Goal: Task Accomplishment & Management: Complete application form

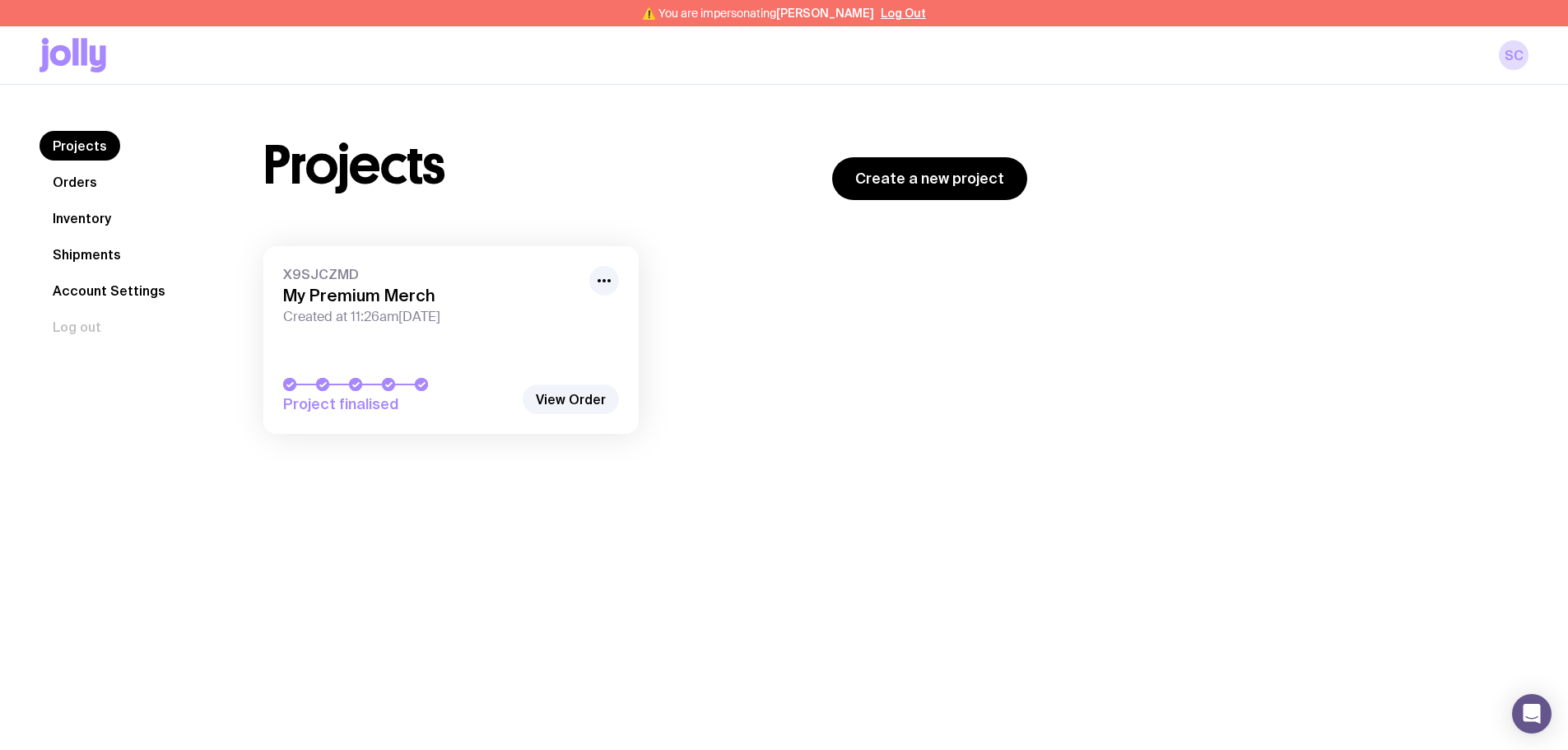
click at [83, 247] on link "Shipments" at bounding box center [87, 254] width 94 height 29
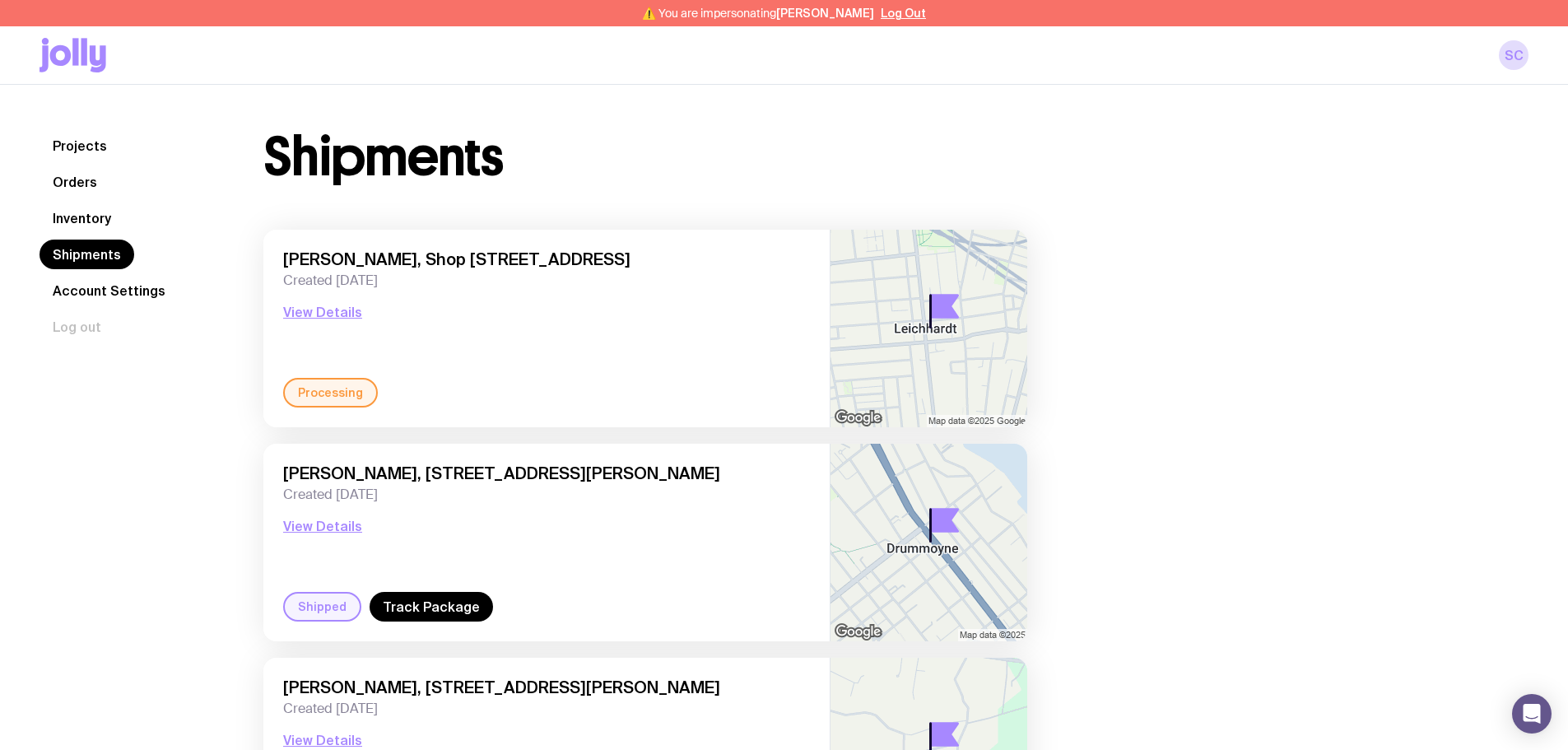
click at [82, 212] on link "Inventory" at bounding box center [82, 218] width 85 height 29
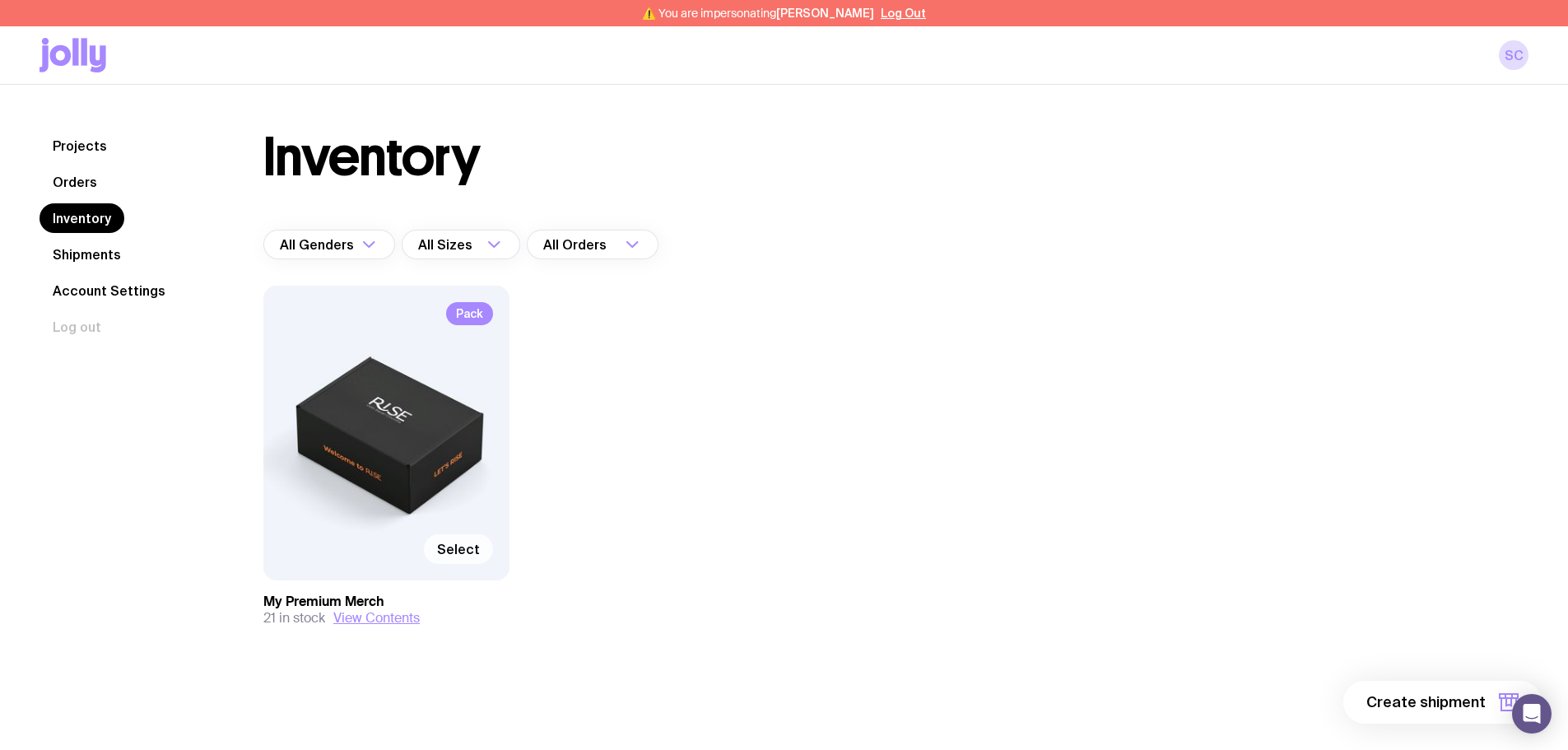
click at [462, 545] on span "Select" at bounding box center [458, 550] width 43 height 17
click at [0, 0] on input "Select" at bounding box center [0, 0] width 0 height 0
click at [1471, 703] on span "1 item" at bounding box center [1464, 701] width 41 height 19
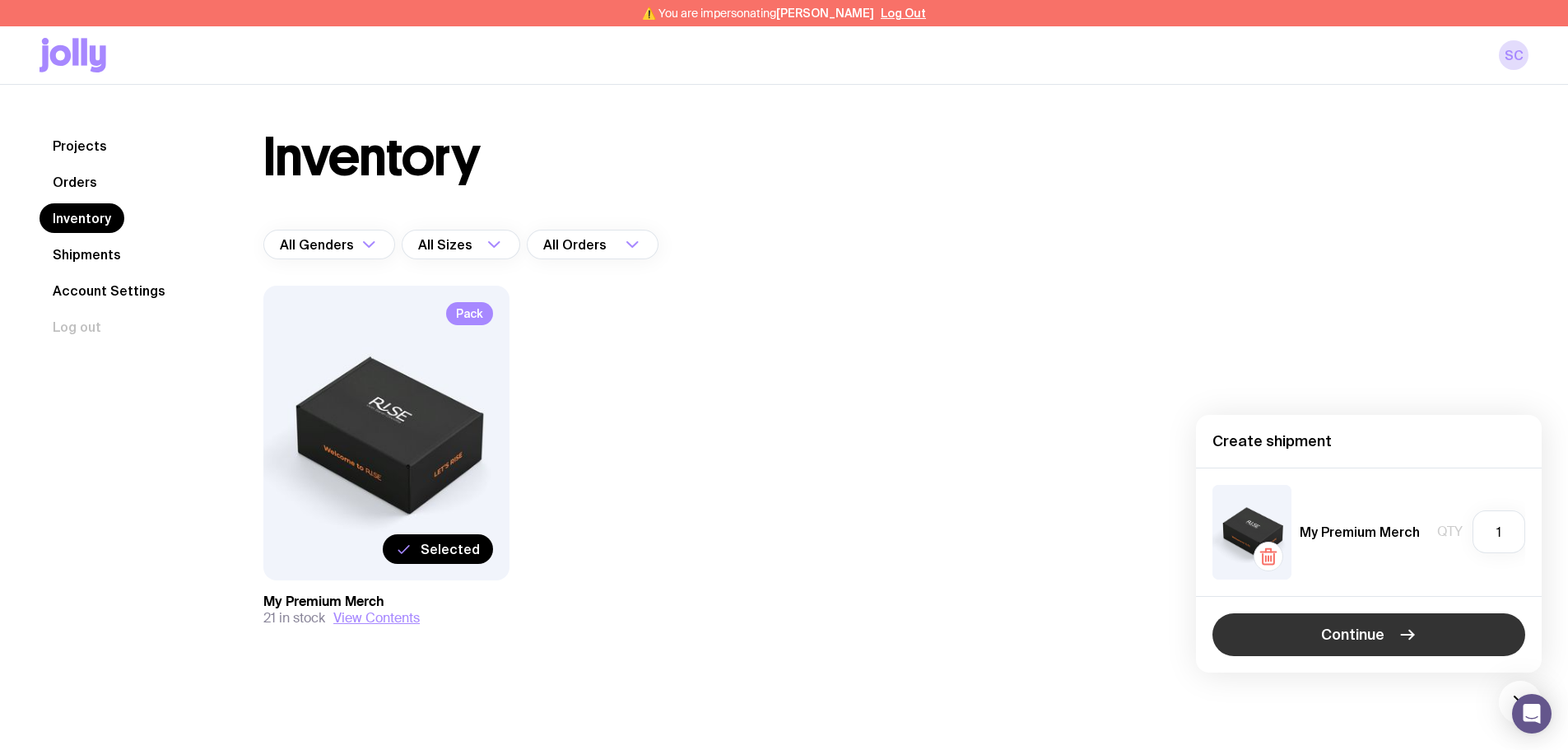
click at [1431, 625] on button "Continue" at bounding box center [1369, 635] width 313 height 43
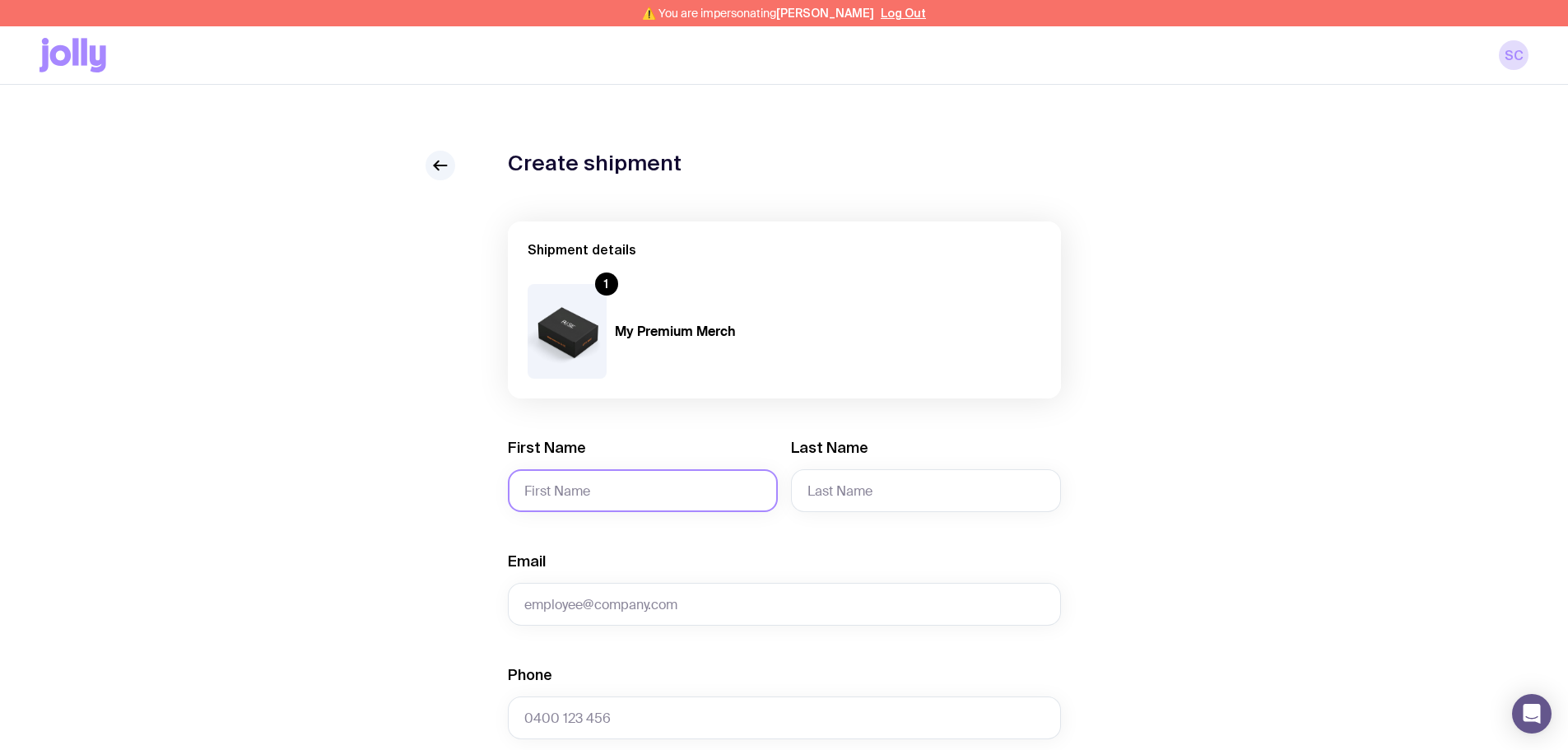
click at [675, 480] on input "First Name" at bounding box center [642, 490] width 270 height 43
type input "Harj"
type input "Dhindsa"
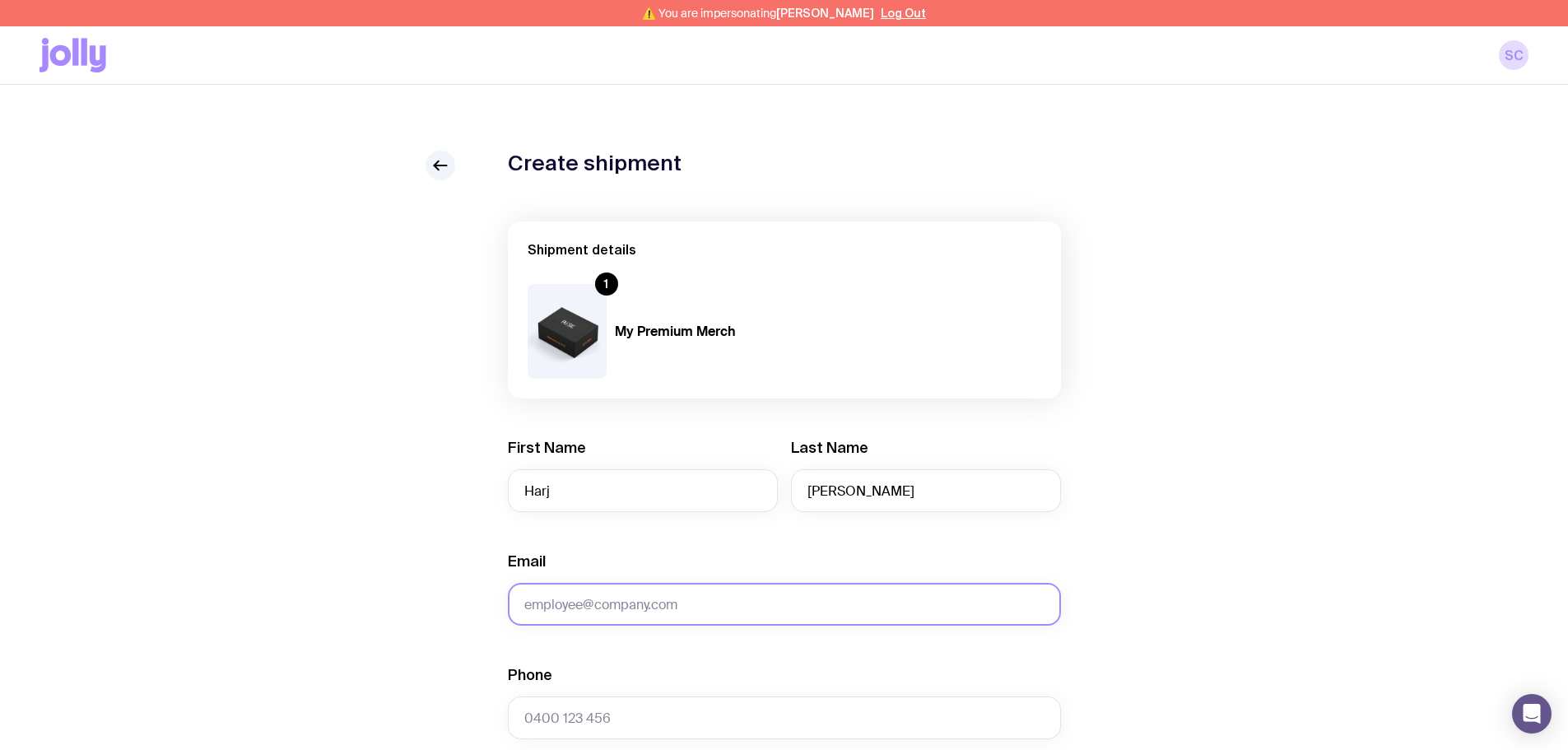
click at [628, 617] on input "Email" at bounding box center [784, 604] width 553 height 43
paste input "harj_dhindsa@raywhite.com"
type input "harj_dhindsa@raywhite.com"
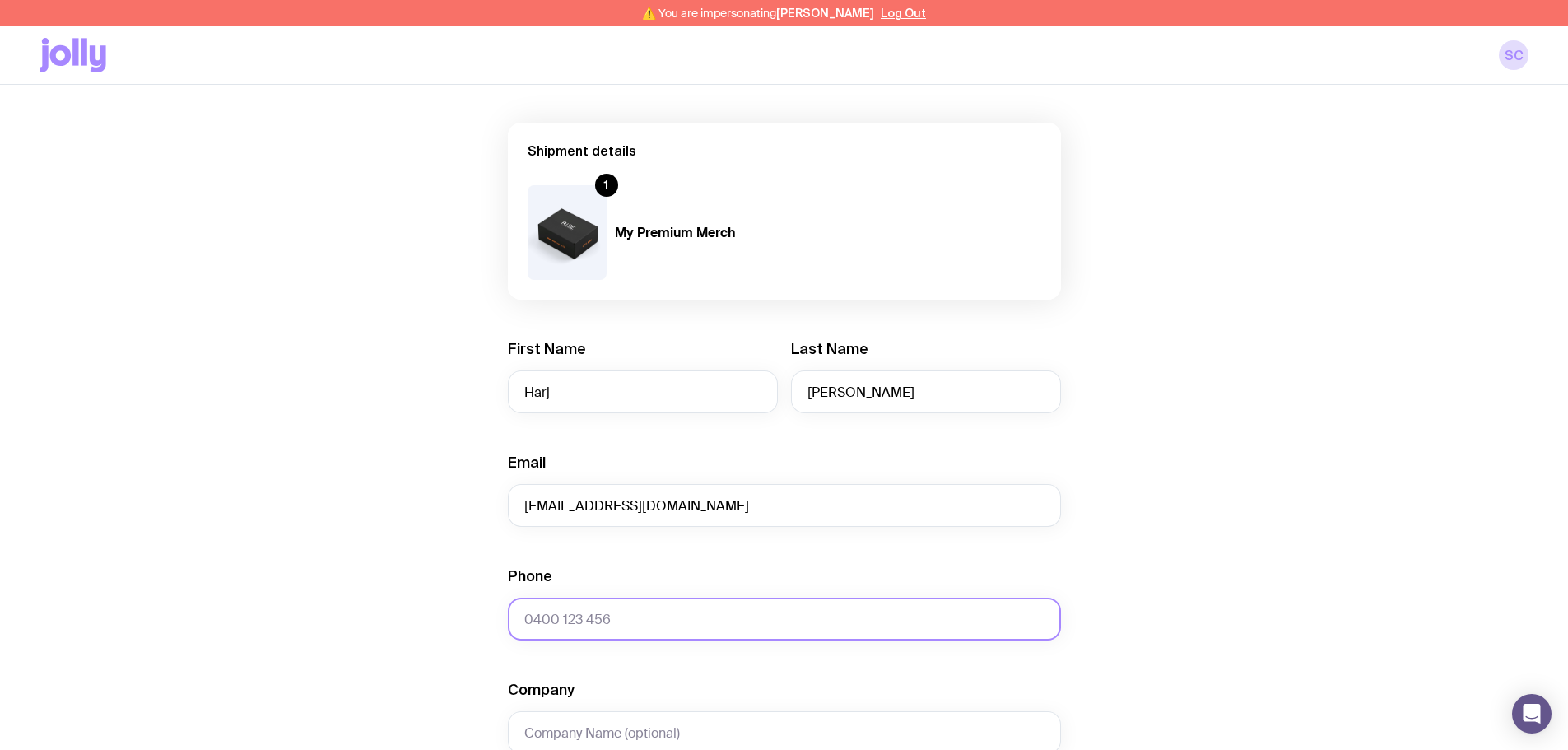
scroll to position [247, 0]
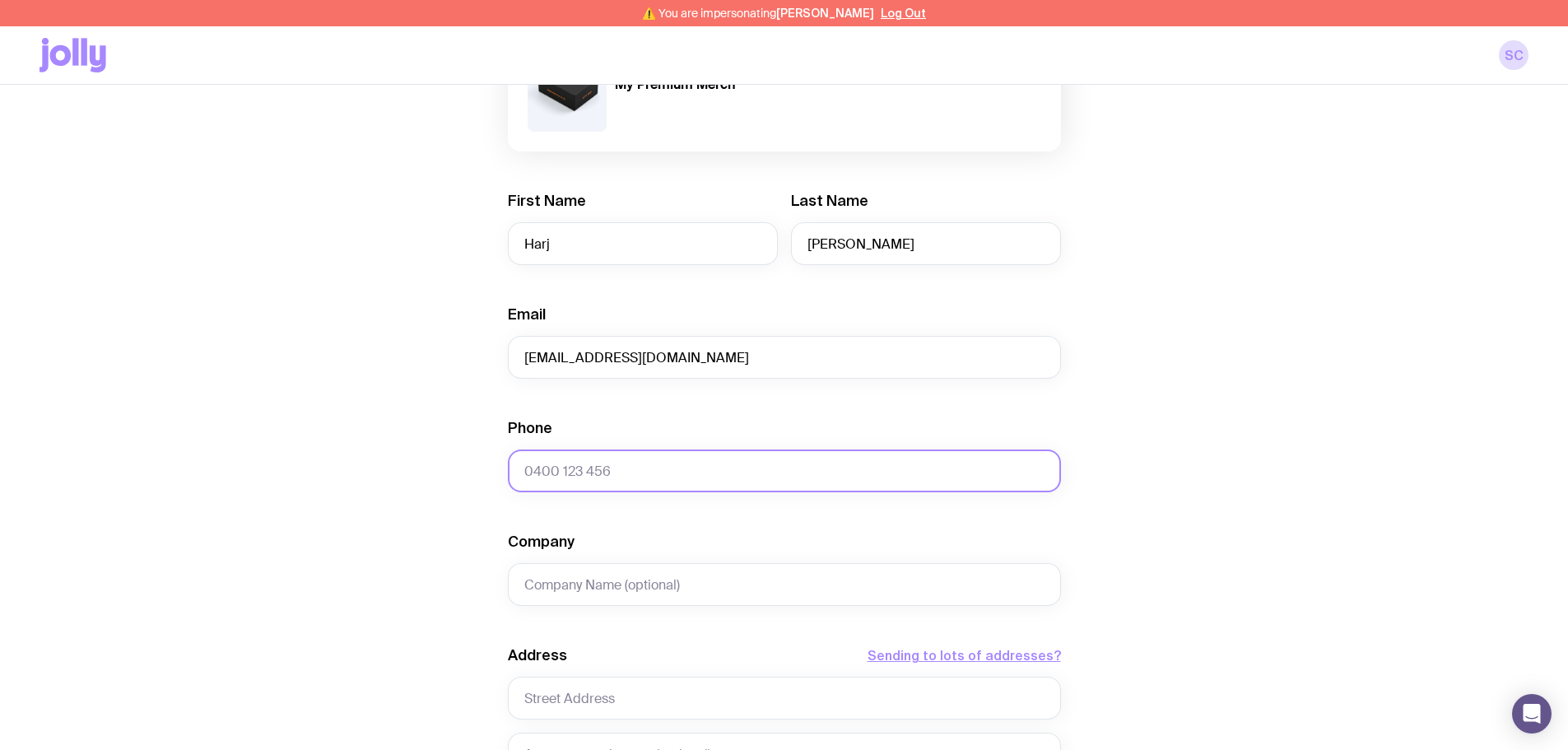
click at [632, 469] on input "Phone" at bounding box center [784, 471] width 553 height 43
paste input "2108256660"
type input "2108256660"
click at [589, 581] on input "Company" at bounding box center [784, 584] width 553 height 43
type input "Ray White Takanini"
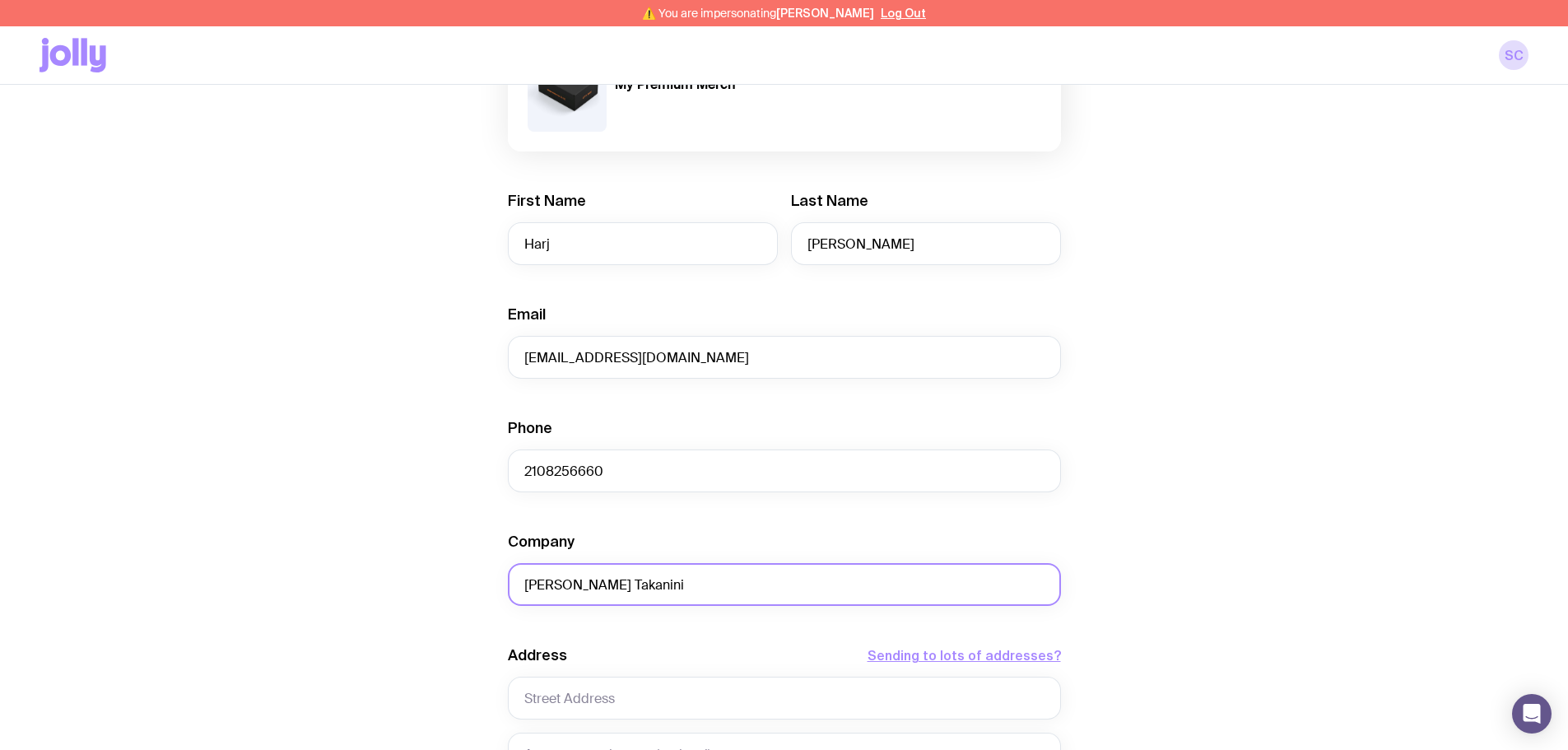
click at [643, 581] on input "Ray White Takanini" at bounding box center [784, 584] width 553 height 43
type input "Ray White Takanini, Ross Corner"
click at [546, 697] on input "text" at bounding box center [784, 698] width 553 height 43
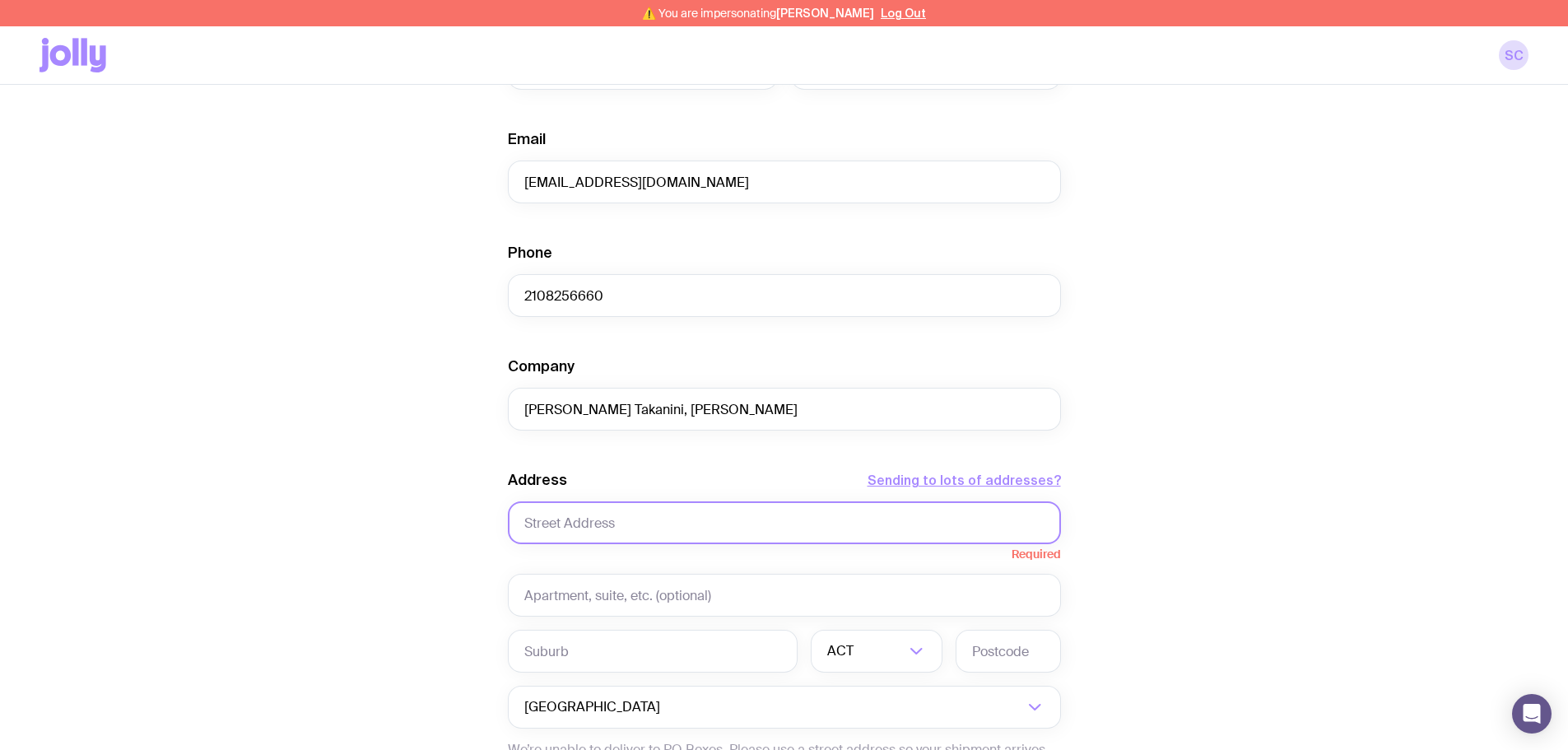
scroll to position [494, 0]
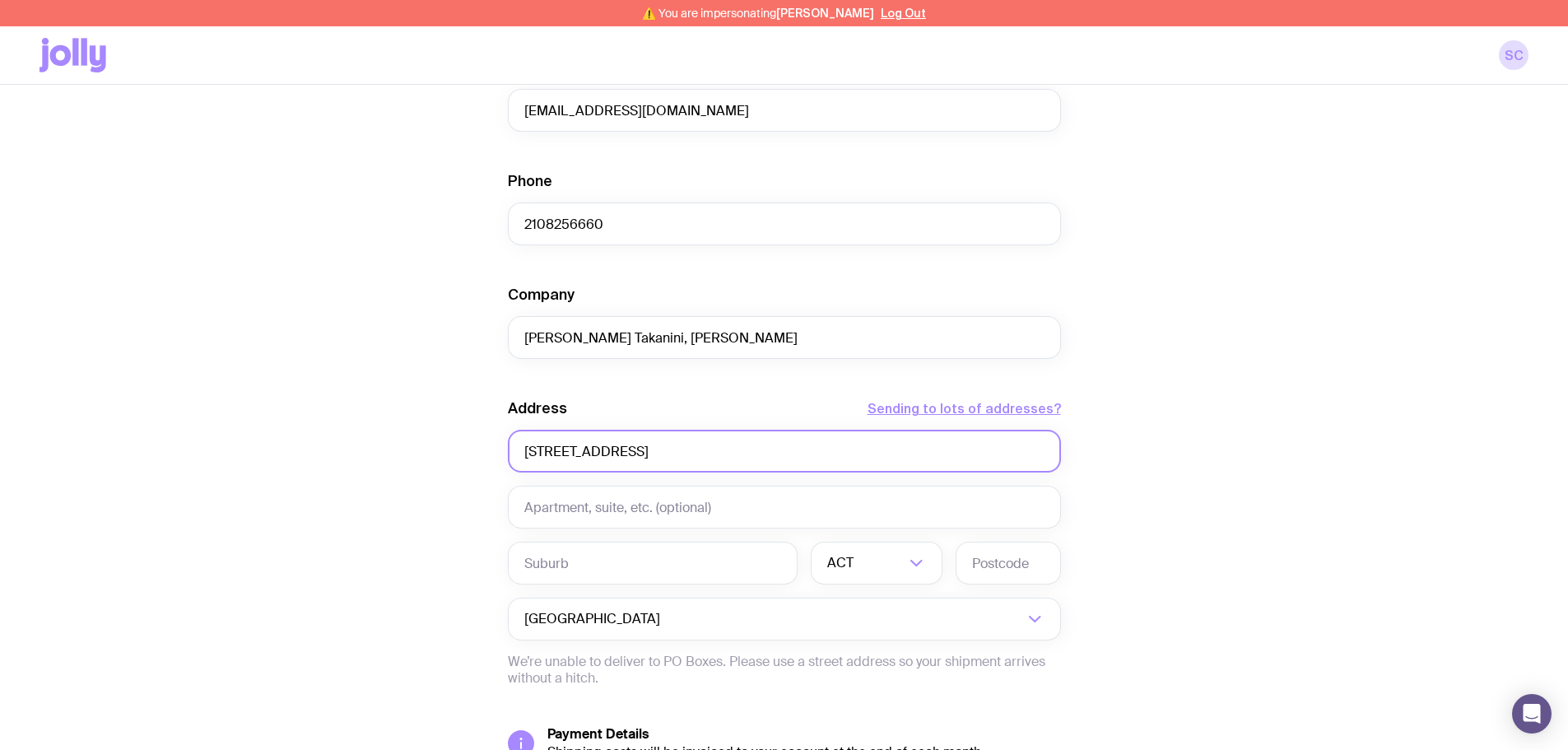
type input "212 Great South Road"
type input "6"
type input "Takanini"
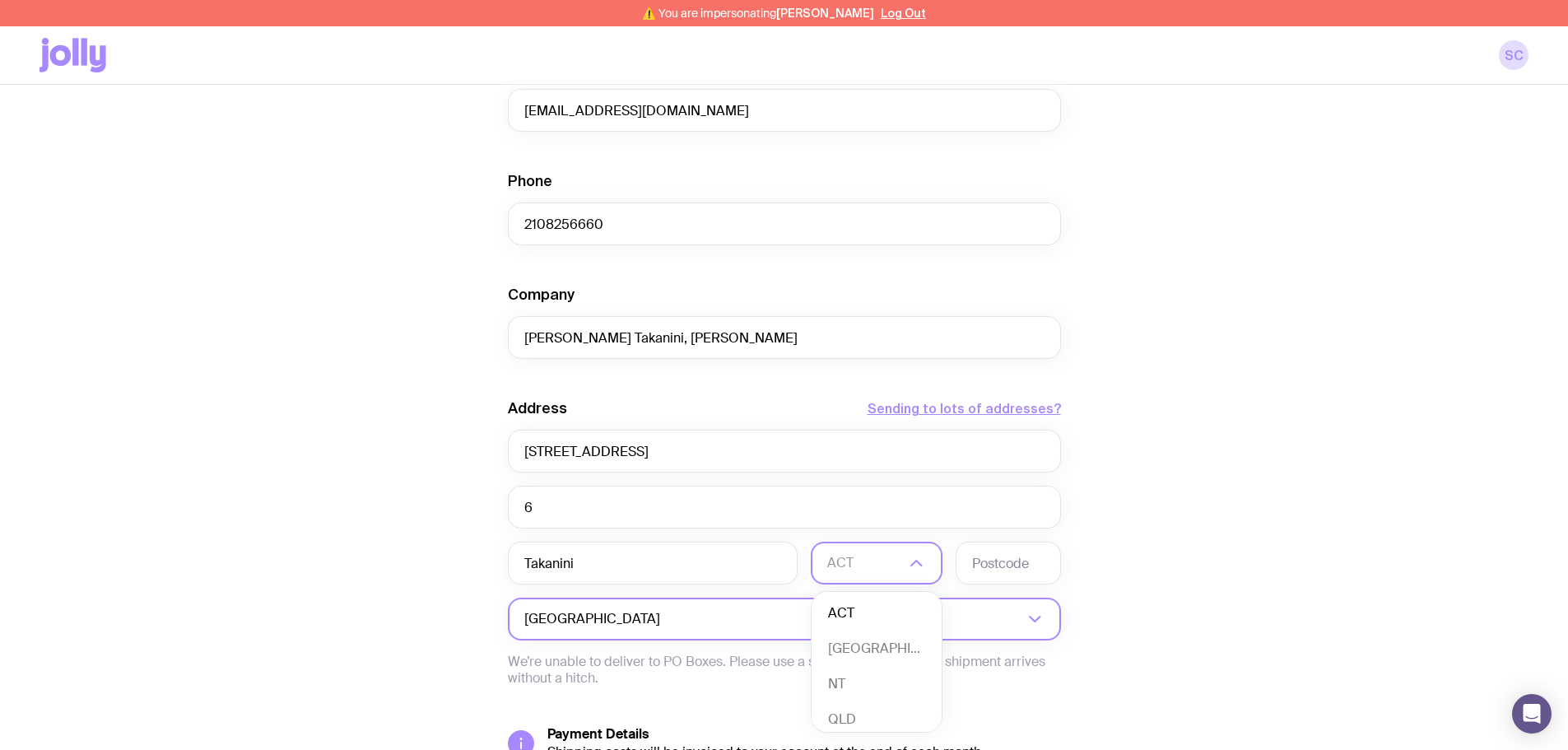
click at [663, 614] on input "Search for option" at bounding box center [842, 619] width 359 height 43
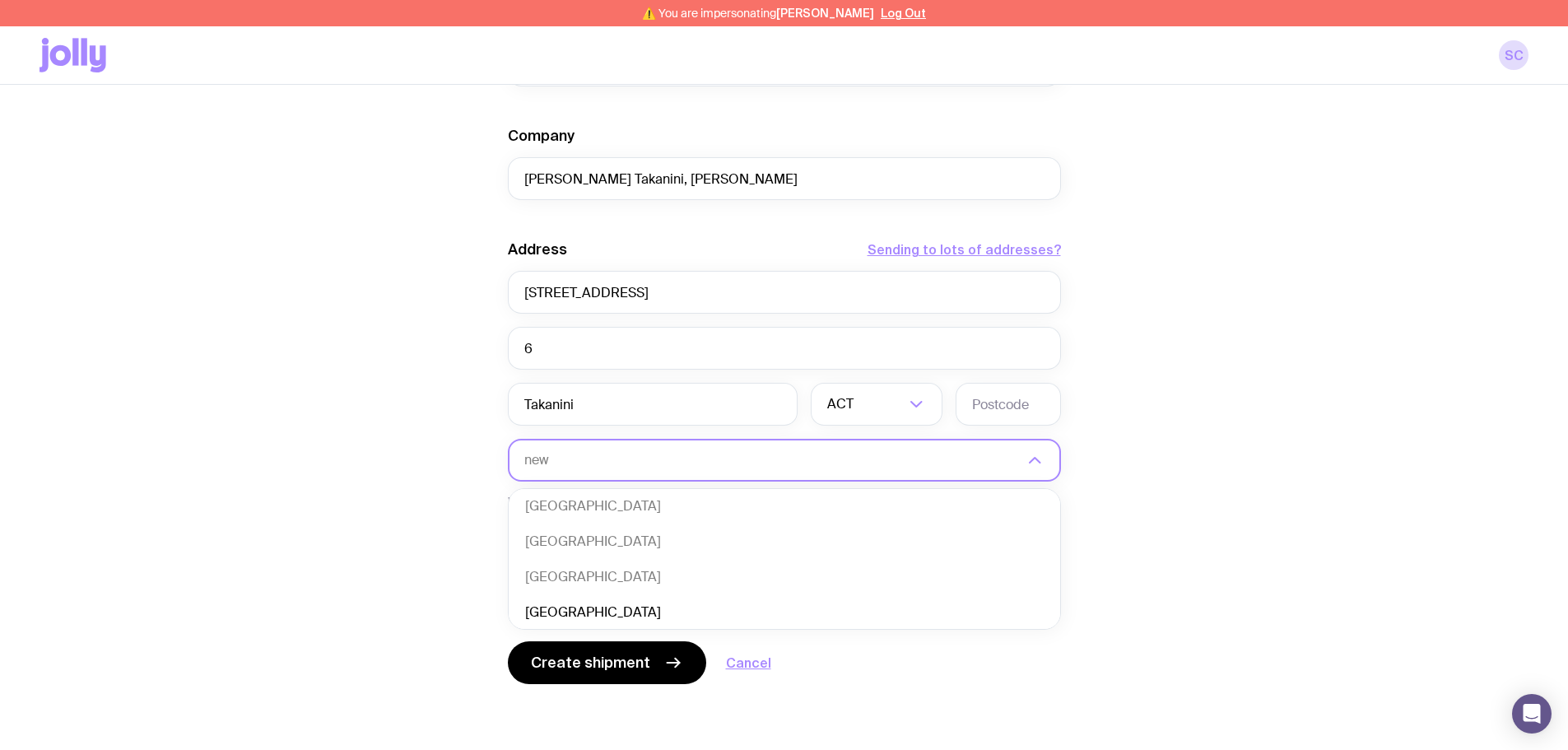
scroll to position [0, 0]
click at [624, 554] on li "New Zealand" at bounding box center [784, 546] width 551 height 35
type input "new"
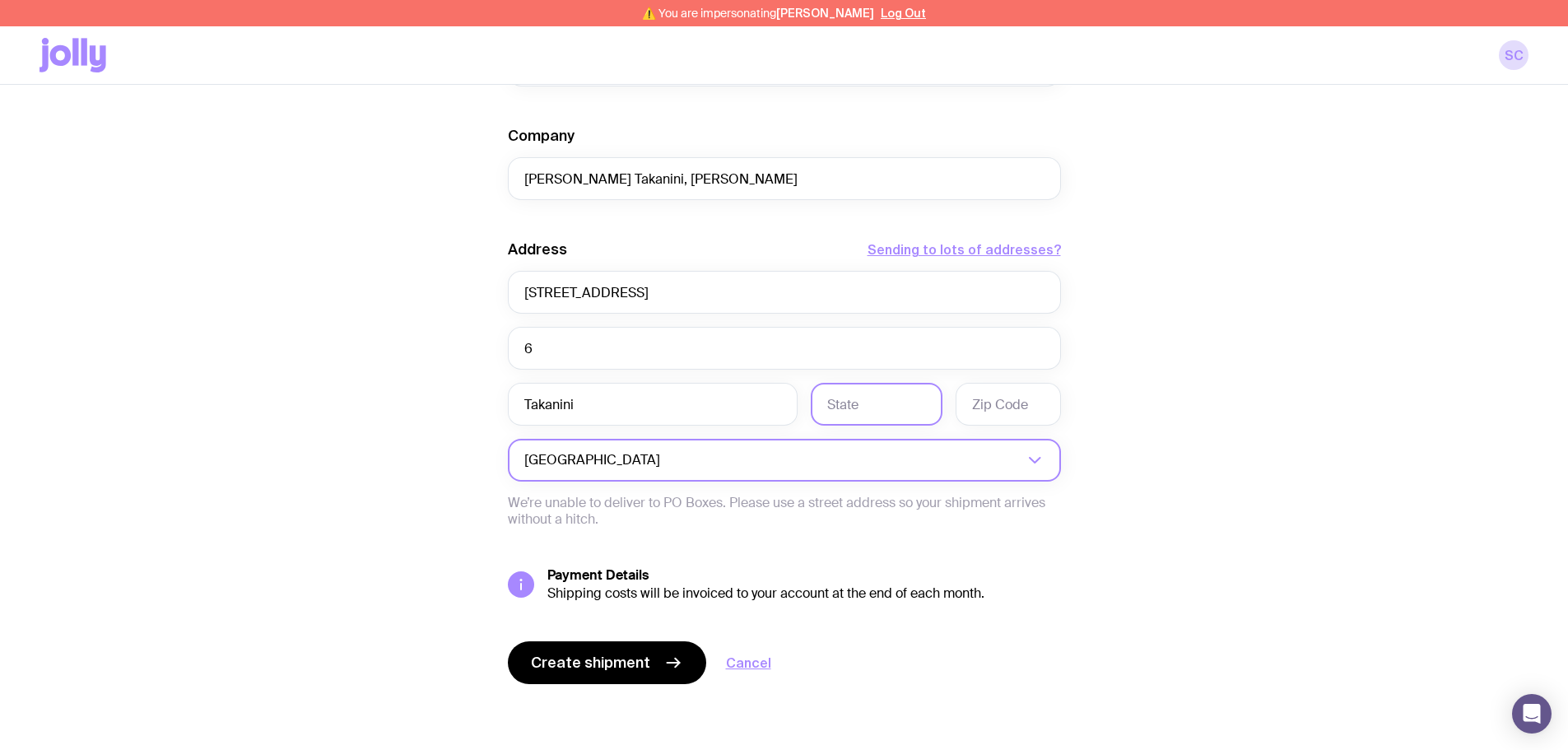
click at [915, 423] on input "text" at bounding box center [876, 404] width 131 height 43
type input "Auckland"
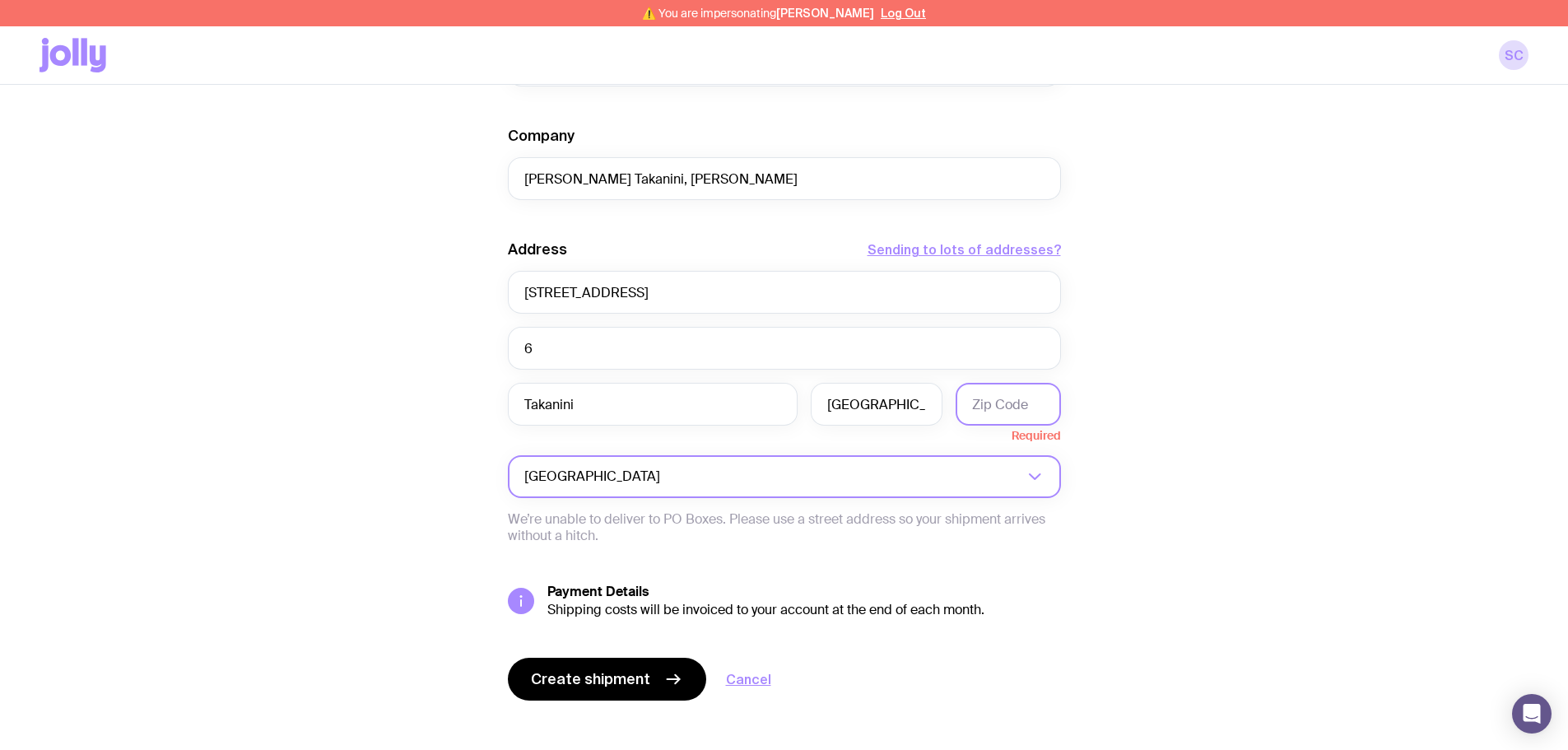
click at [1020, 411] on input "text" at bounding box center [1007, 404] width 105 height 43
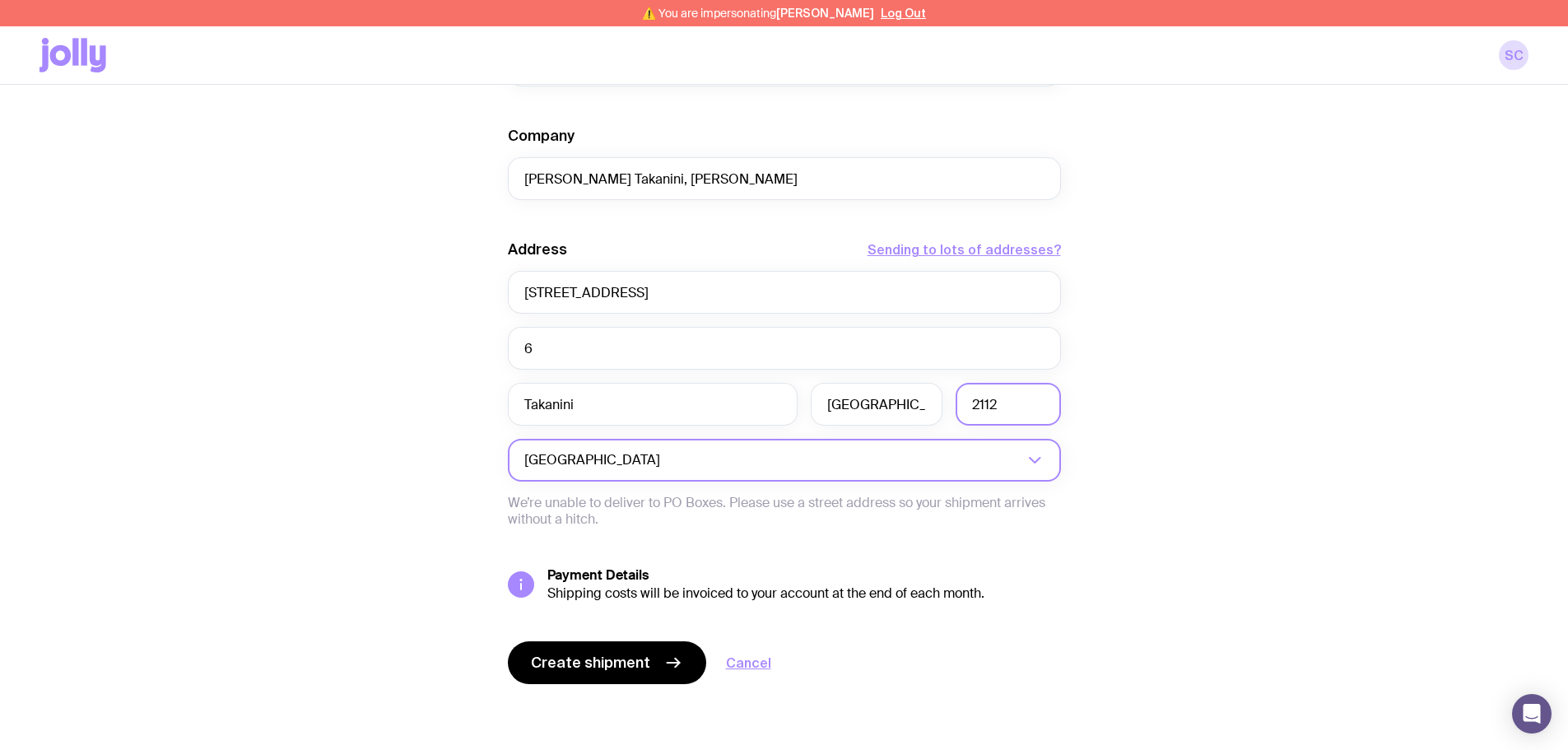
type input "2112"
click at [616, 666] on span "Create shipment" at bounding box center [591, 662] width 120 height 19
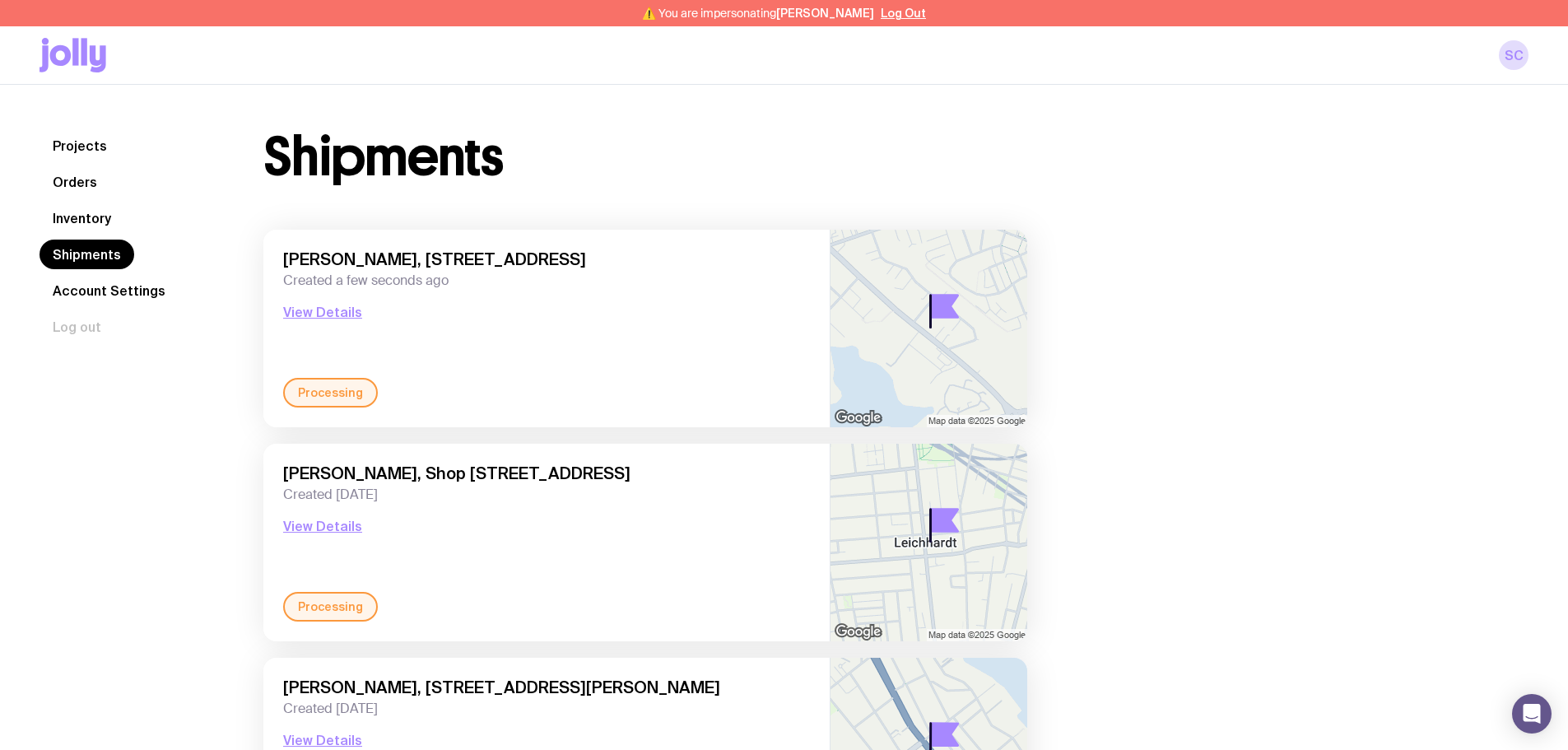
click at [99, 223] on link "Inventory" at bounding box center [82, 218] width 85 height 29
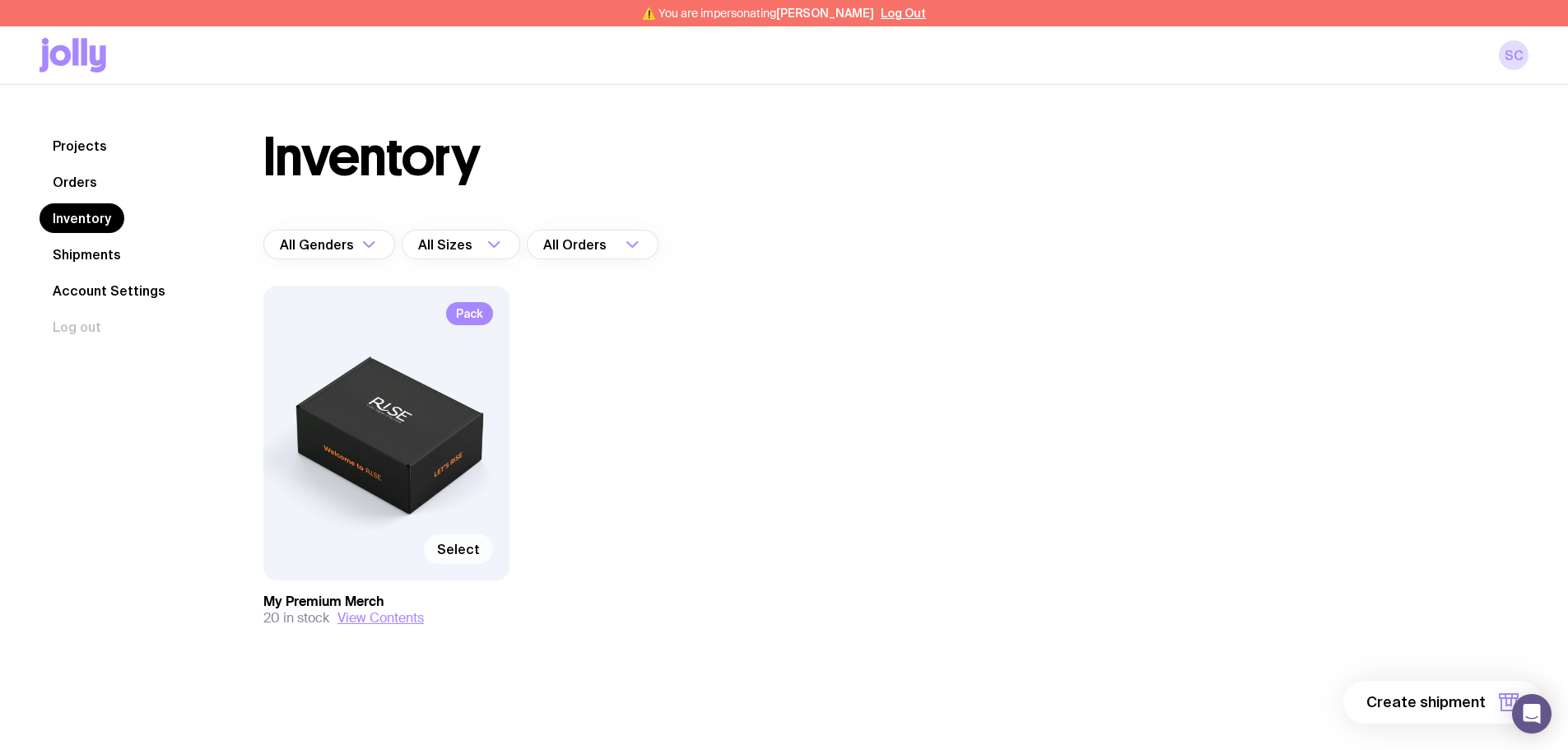
click at [451, 552] on span "Select" at bounding box center [458, 550] width 43 height 17
click at [0, 0] on input "Select" at bounding box center [0, 0] width 0 height 0
click at [1478, 690] on button "1 item" at bounding box center [1481, 702] width 120 height 43
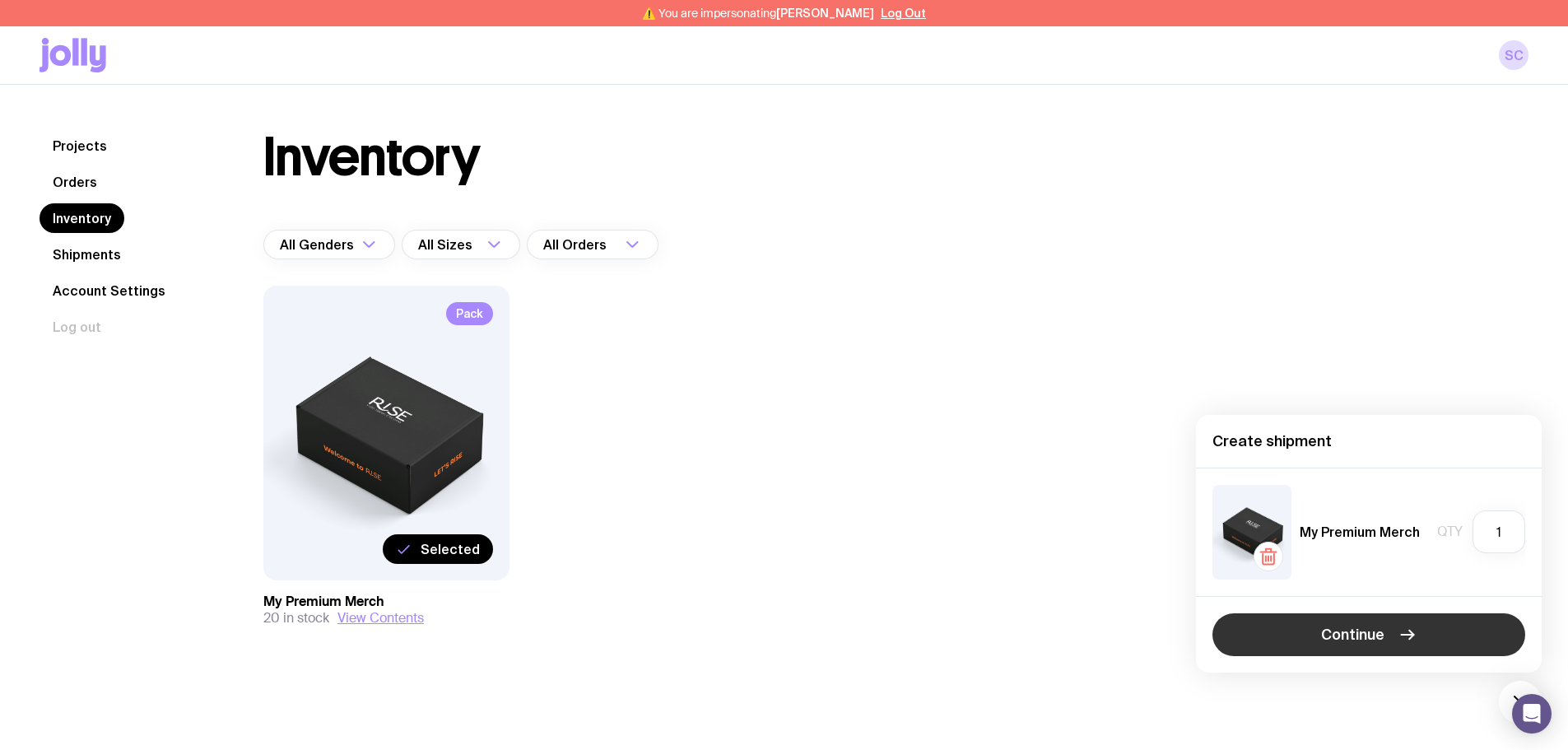
click at [1422, 636] on button "Continue" at bounding box center [1369, 635] width 313 height 43
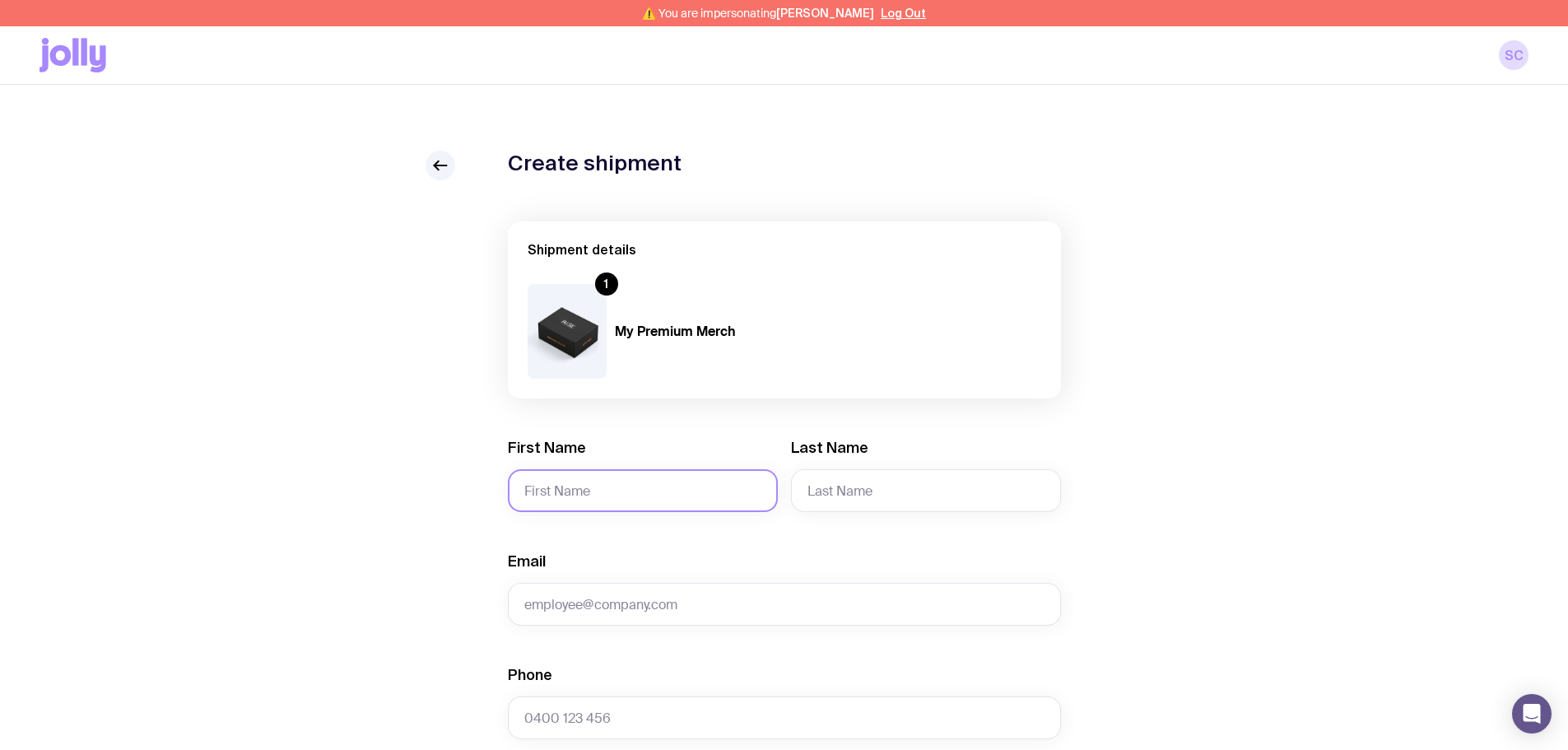
click at [652, 478] on input "First Name" at bounding box center [642, 490] width 270 height 43
type input "Tarleea"
type input "Swain"
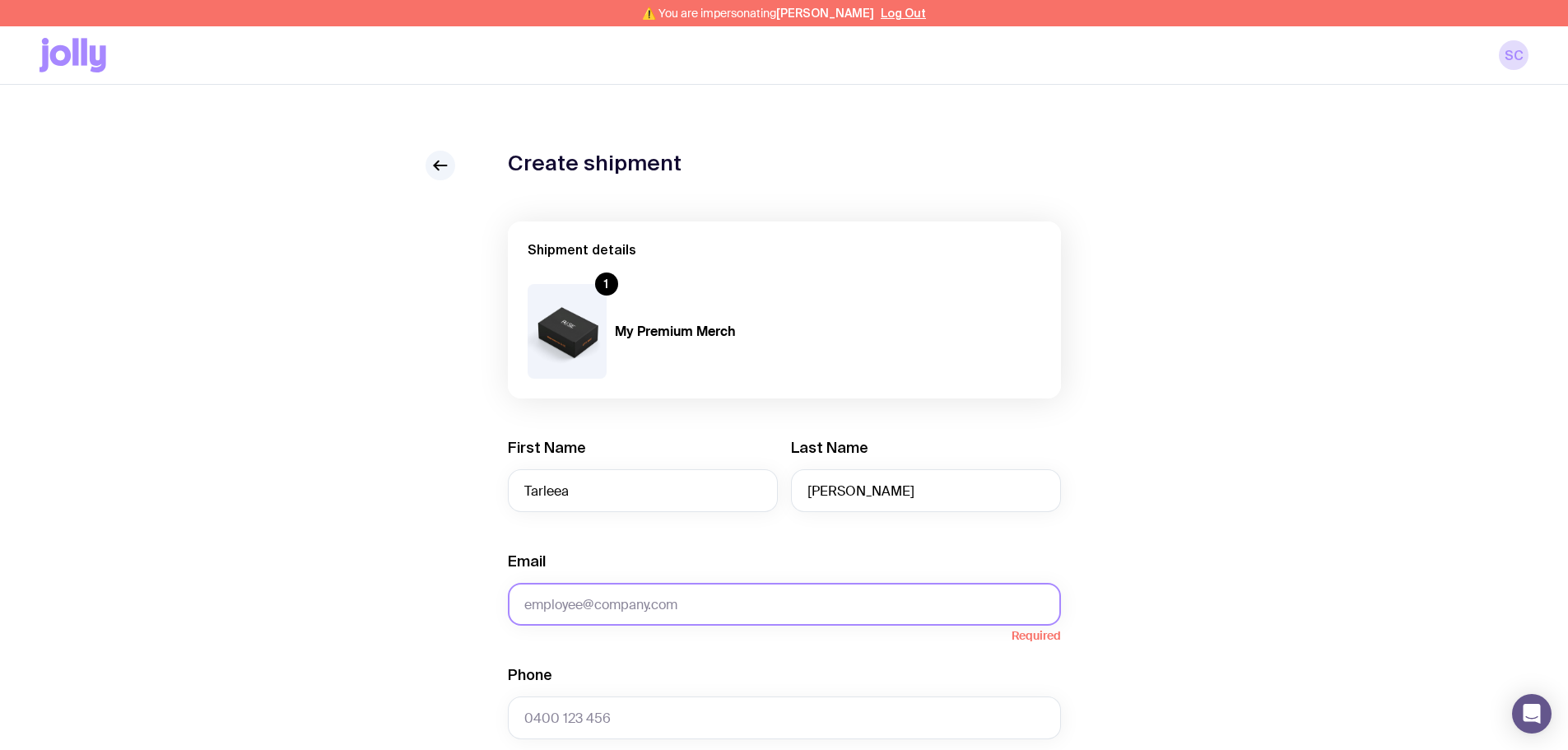
click at [691, 609] on input "Email" at bounding box center [784, 604] width 553 height 43
paste input "tarleea@mandurahcre.com.au"
type input "tarleea@mandurahcre.com.au"
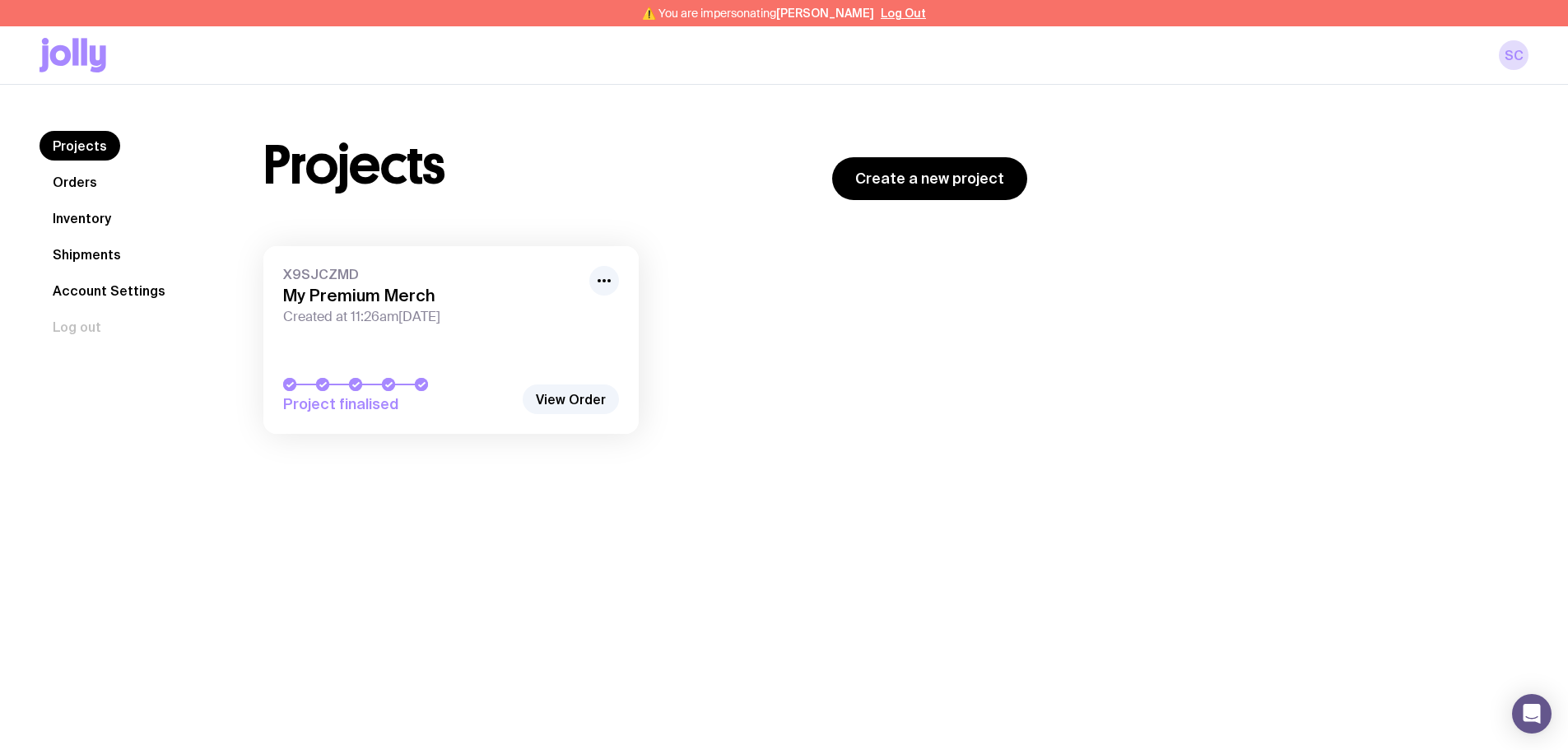
click at [63, 210] on link "Inventory" at bounding box center [82, 218] width 85 height 29
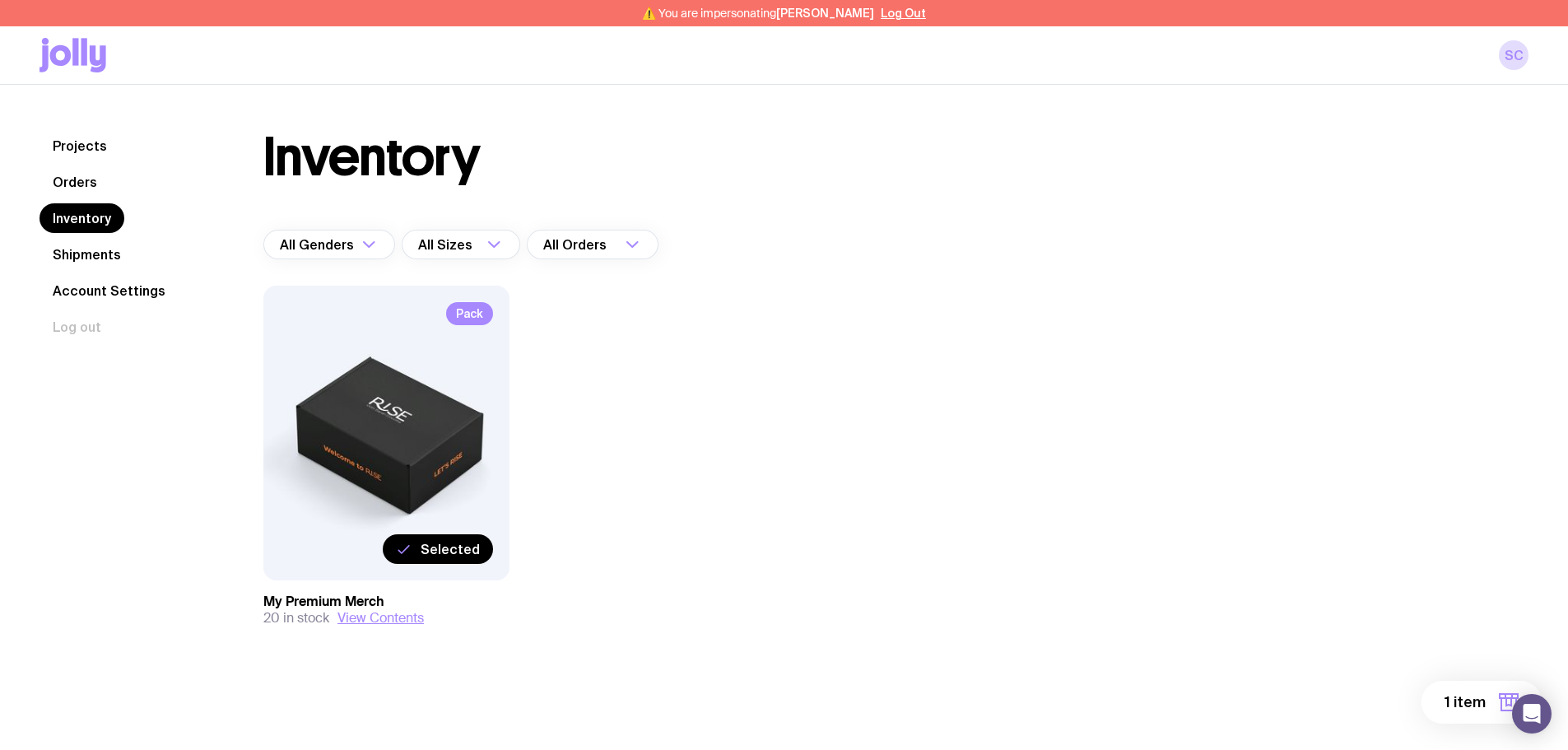
click at [624, 422] on span "1 item" at bounding box center [1464, 701] width 41 height 19
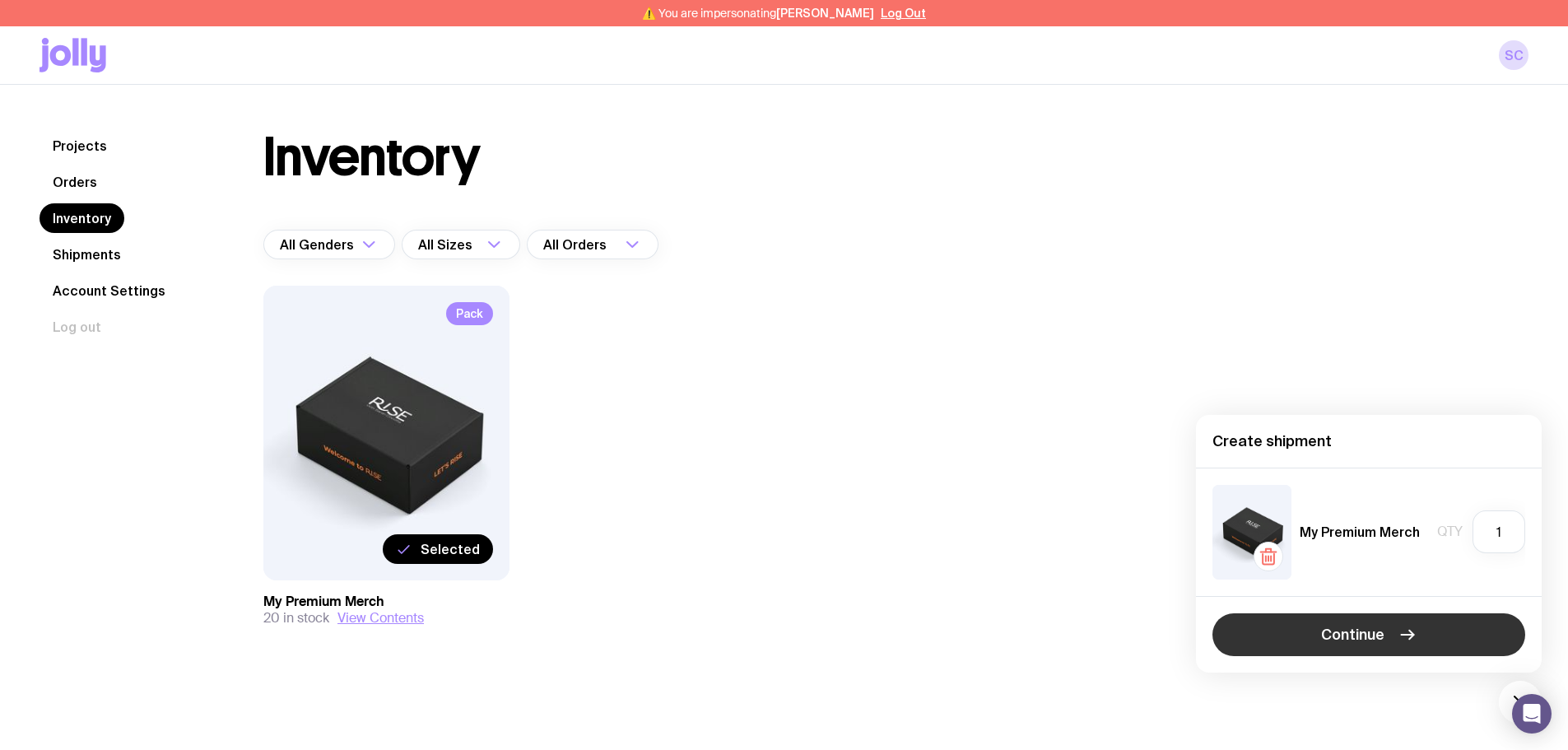
click at [624, 422] on icon "button" at bounding box center [1407, 634] width 19 height 19
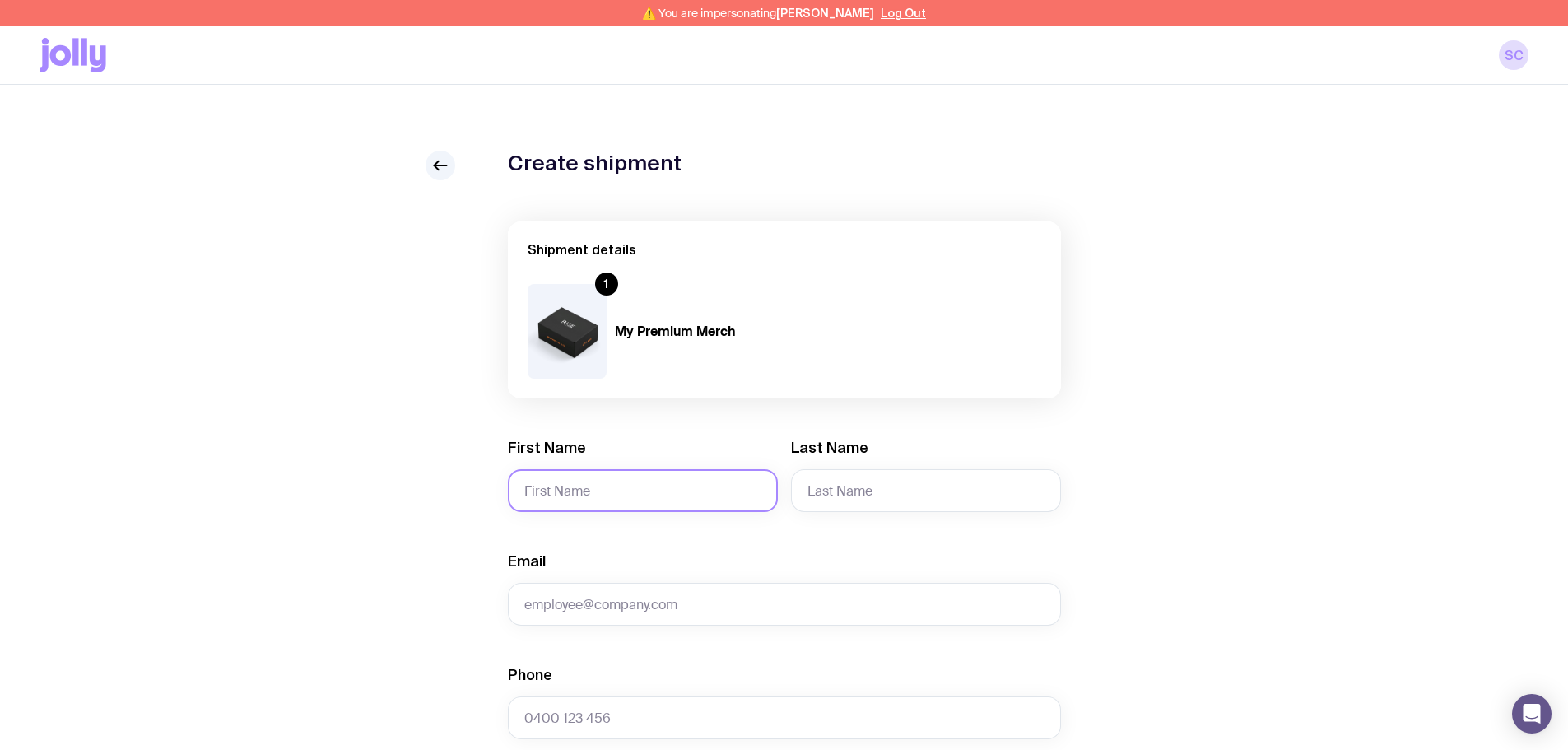
click at [624, 422] on input "First Name" at bounding box center [642, 490] width 270 height 43
type input "Tarleea"
type input "Swain"
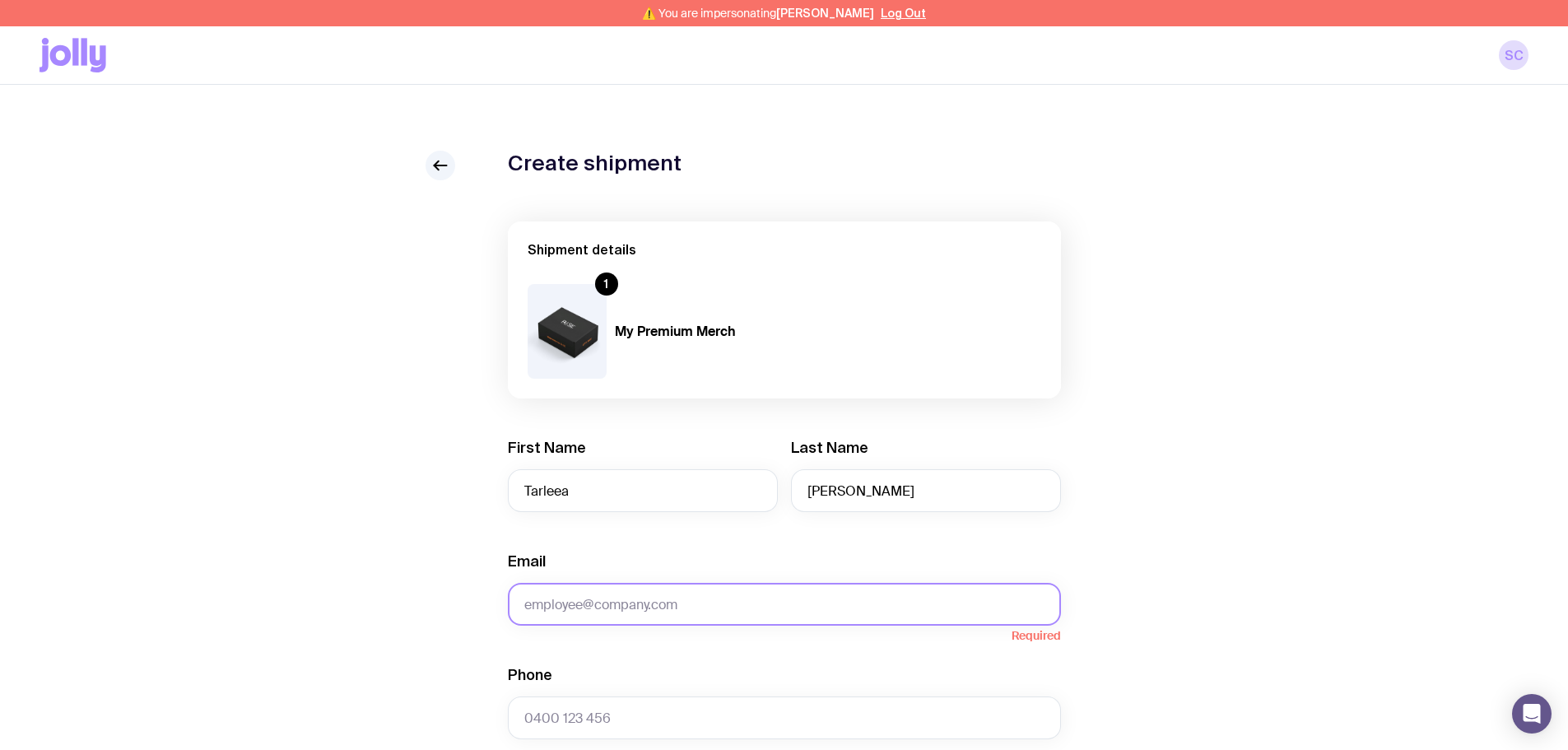
click at [624, 422] on input "Email" at bounding box center [784, 604] width 553 height 43
paste input "tarleea@mandurahcre.com.au"
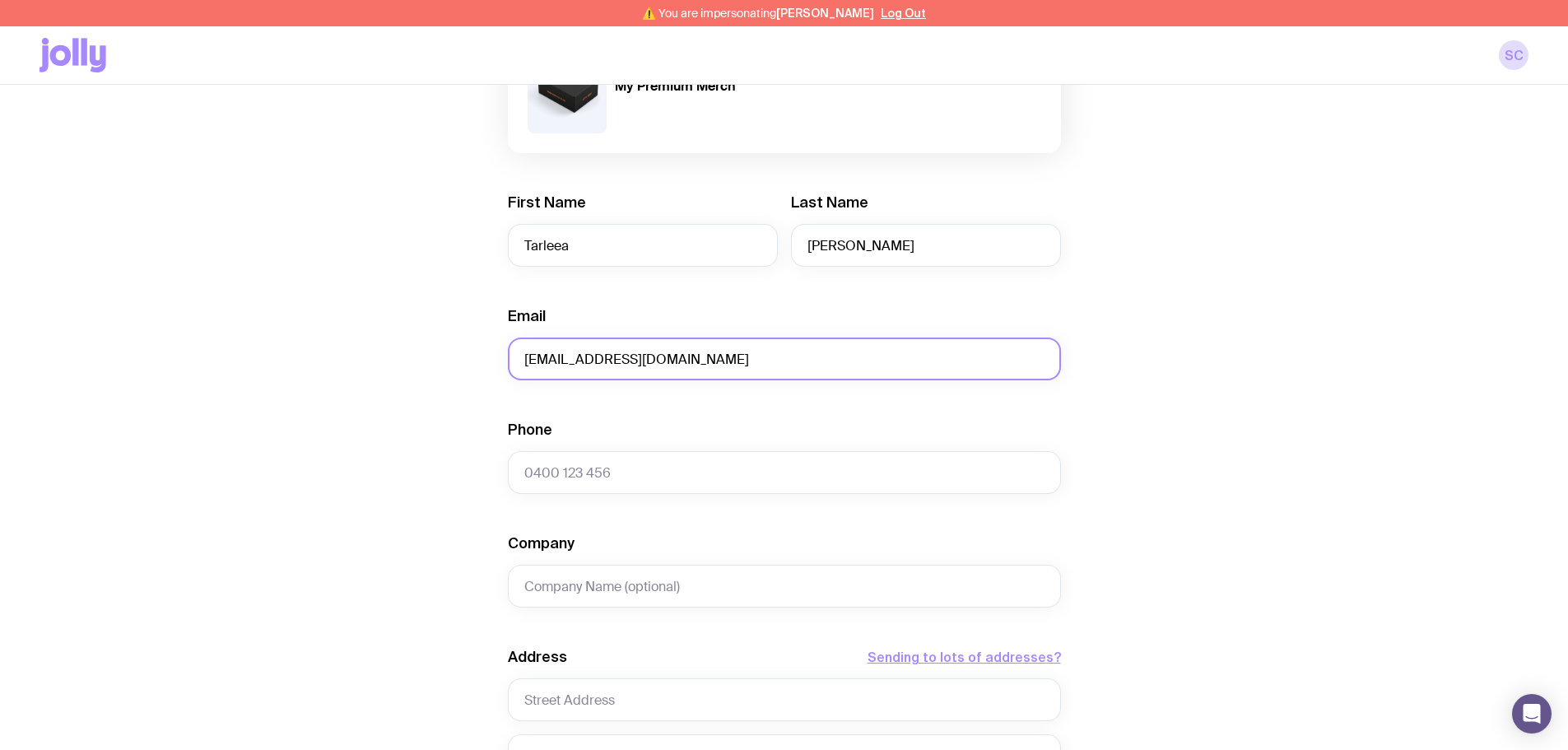
scroll to position [247, 0]
type input "tarleea@mandurahcre.com.au"
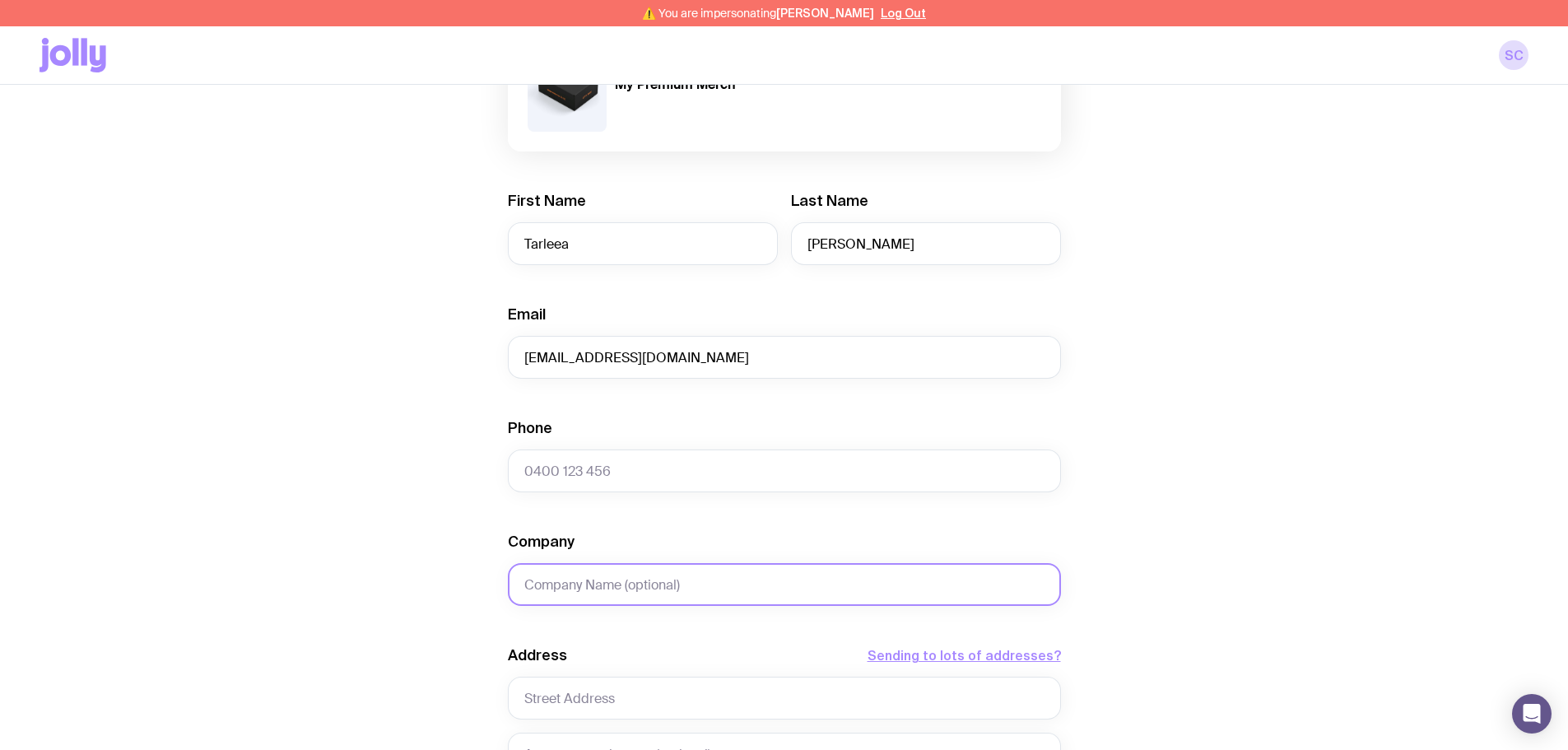
click at [604, 422] on input "Company" at bounding box center [784, 584] width 553 height 43
paste input "434638208"
click at [519, 422] on input "434638208" at bounding box center [784, 584] width 553 height 43
drag, startPoint x: 632, startPoint y: 585, endPoint x: 470, endPoint y: 574, distance: 162.4
click at [470, 422] on div "Create shipment Shipment details 1 My Premium Merch First Name Tarleea Last Nam…" at bounding box center [784, 529] width 1489 height 1252
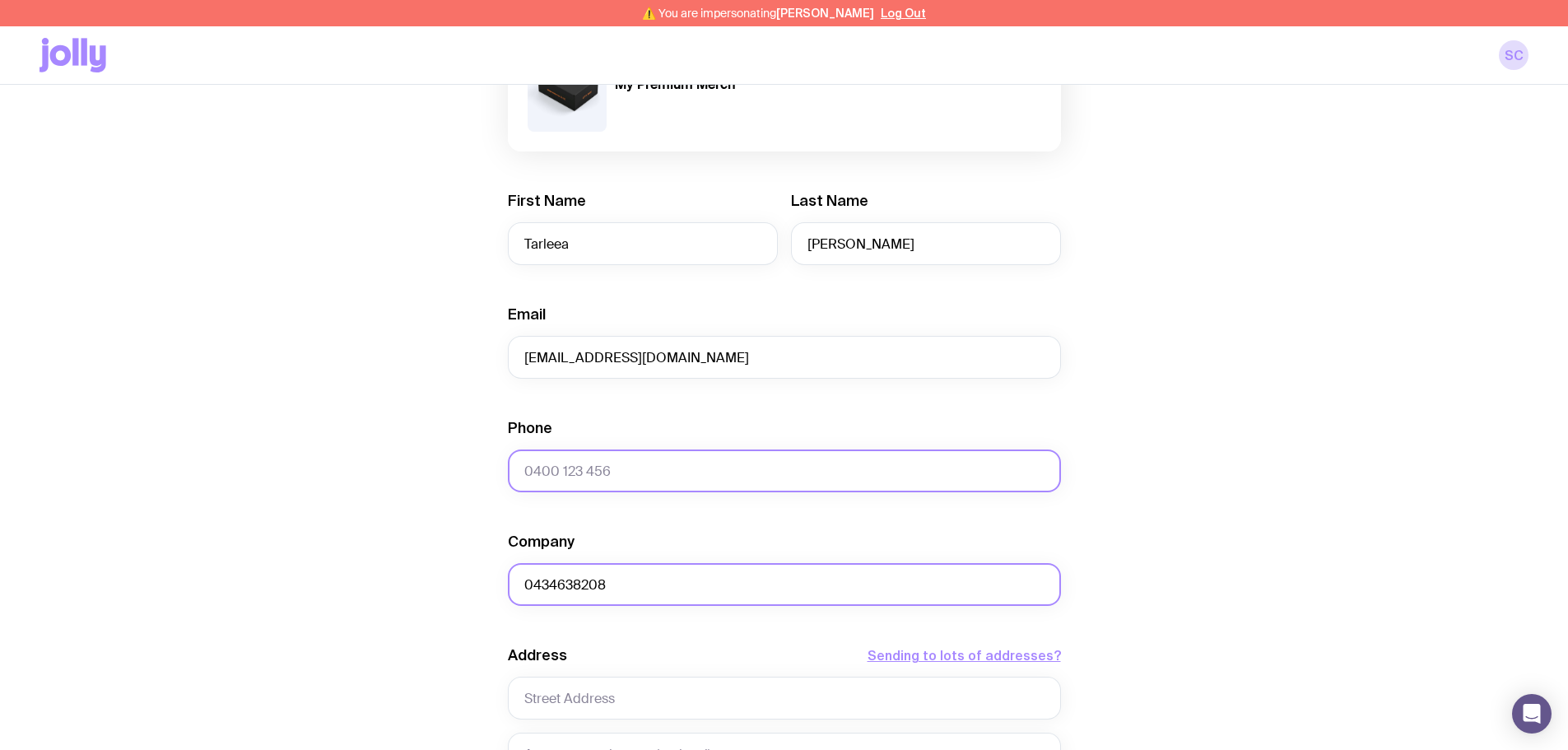
type input "0434638208"
click at [624, 422] on input "Phone" at bounding box center [784, 471] width 553 height 43
paste input "0434638208"
type input "0434638208"
drag, startPoint x: 615, startPoint y: 581, endPoint x: 513, endPoint y: 589, distance: 102.3
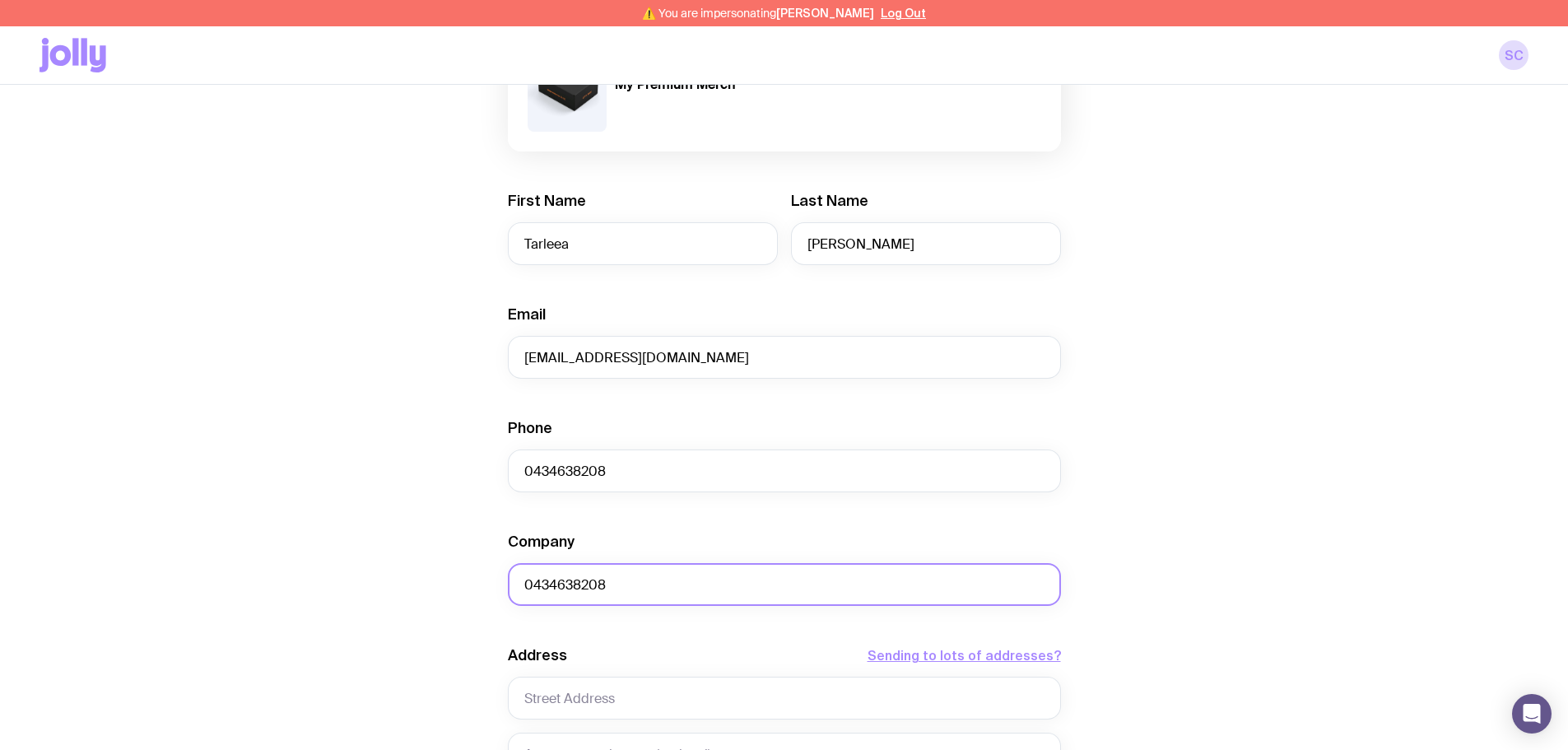
click at [514, 422] on input "0434638208" at bounding box center [784, 584] width 553 height 43
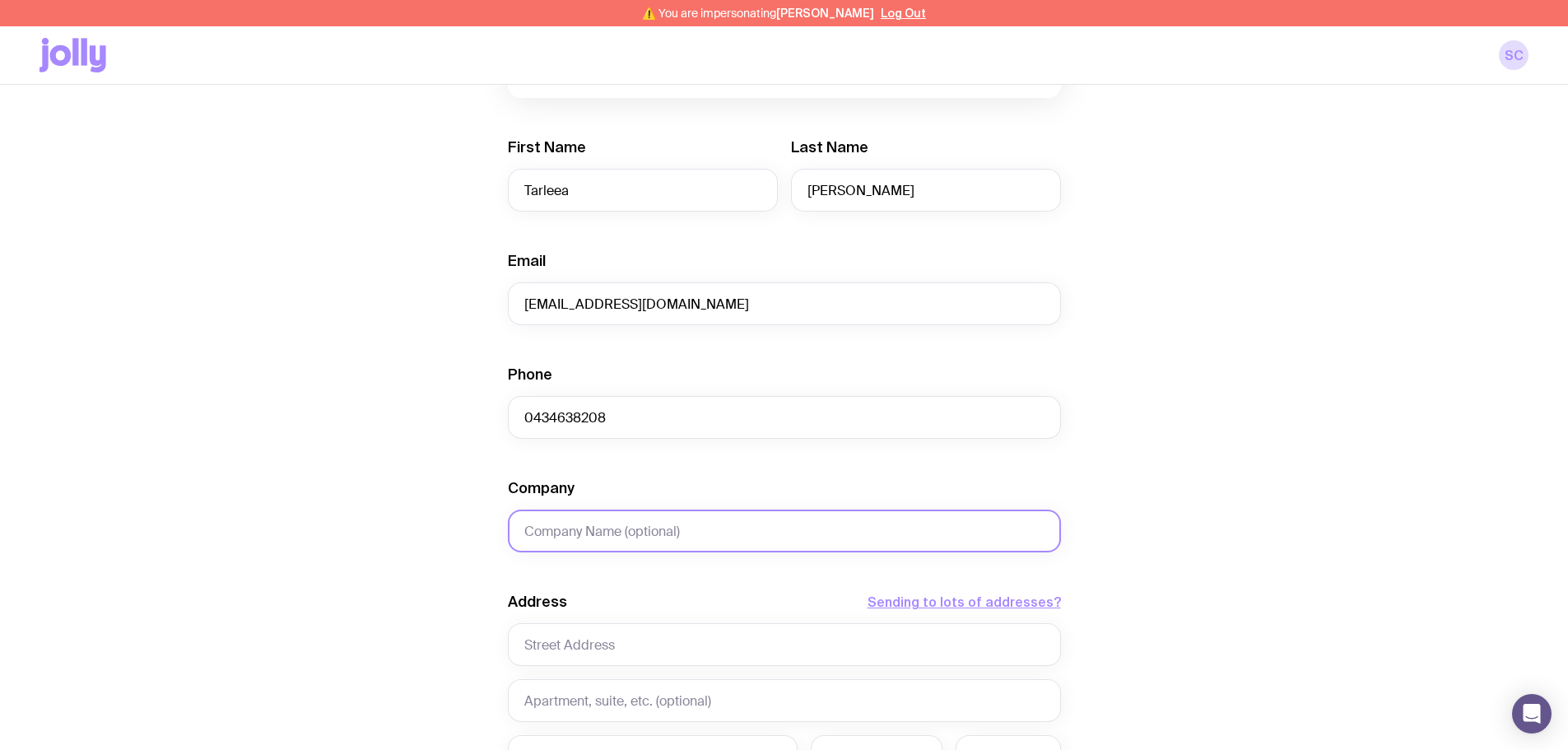
scroll to position [412, 0]
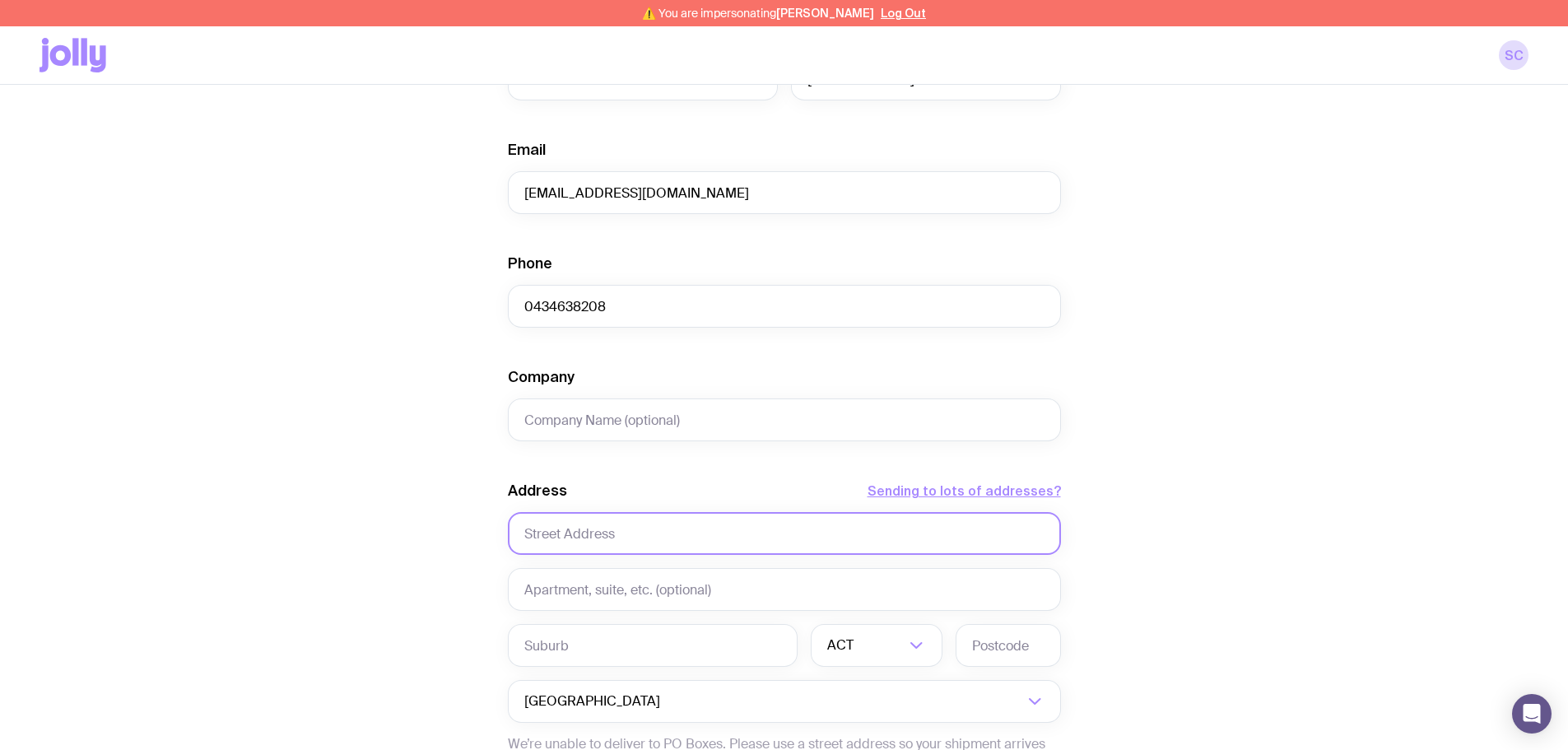
click at [604, 422] on input "text" at bounding box center [784, 533] width 553 height 43
type input "5 Tinsdale Street"
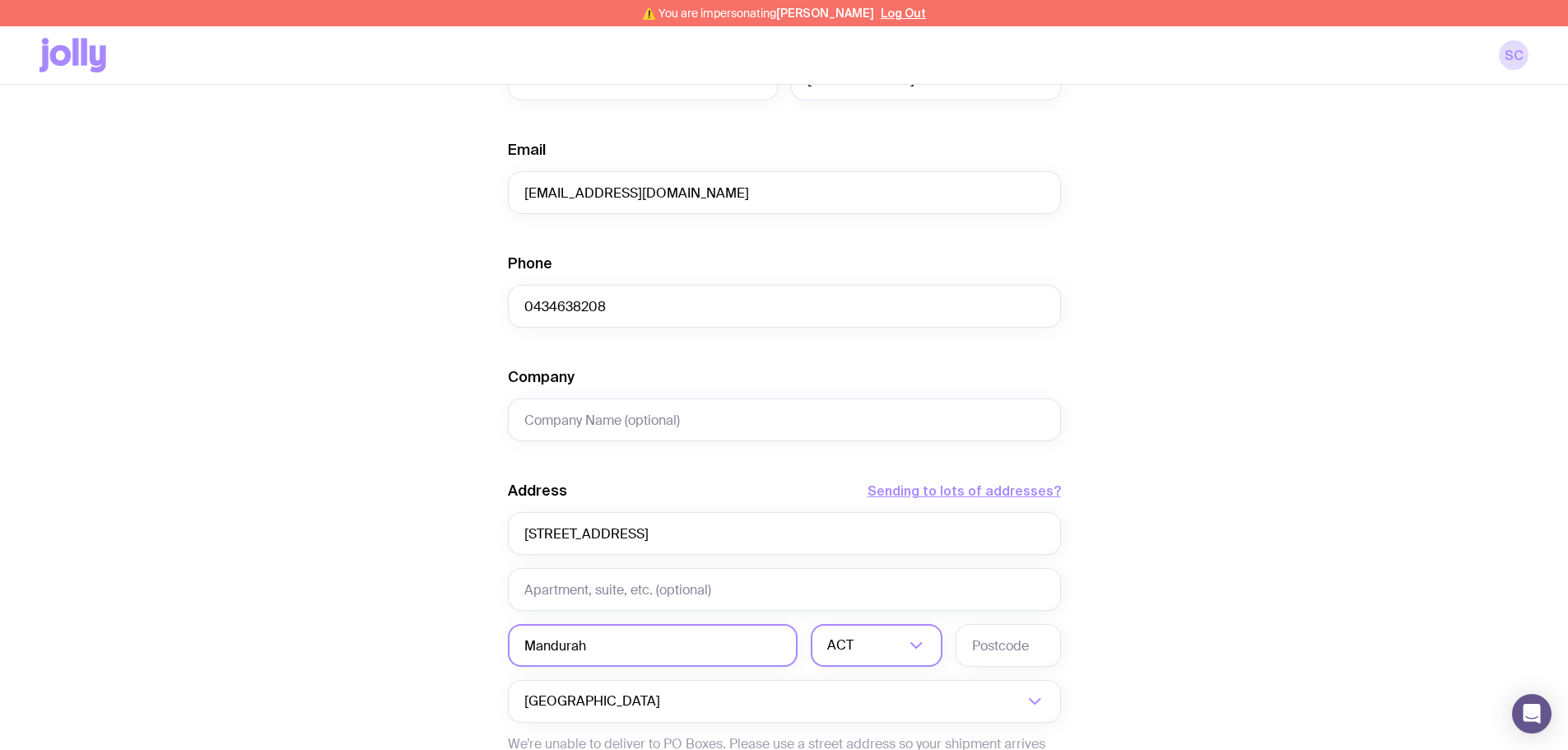
type input "Mandurah"
click at [624, 422] on input "Search for option" at bounding box center [880, 645] width 48 height 43
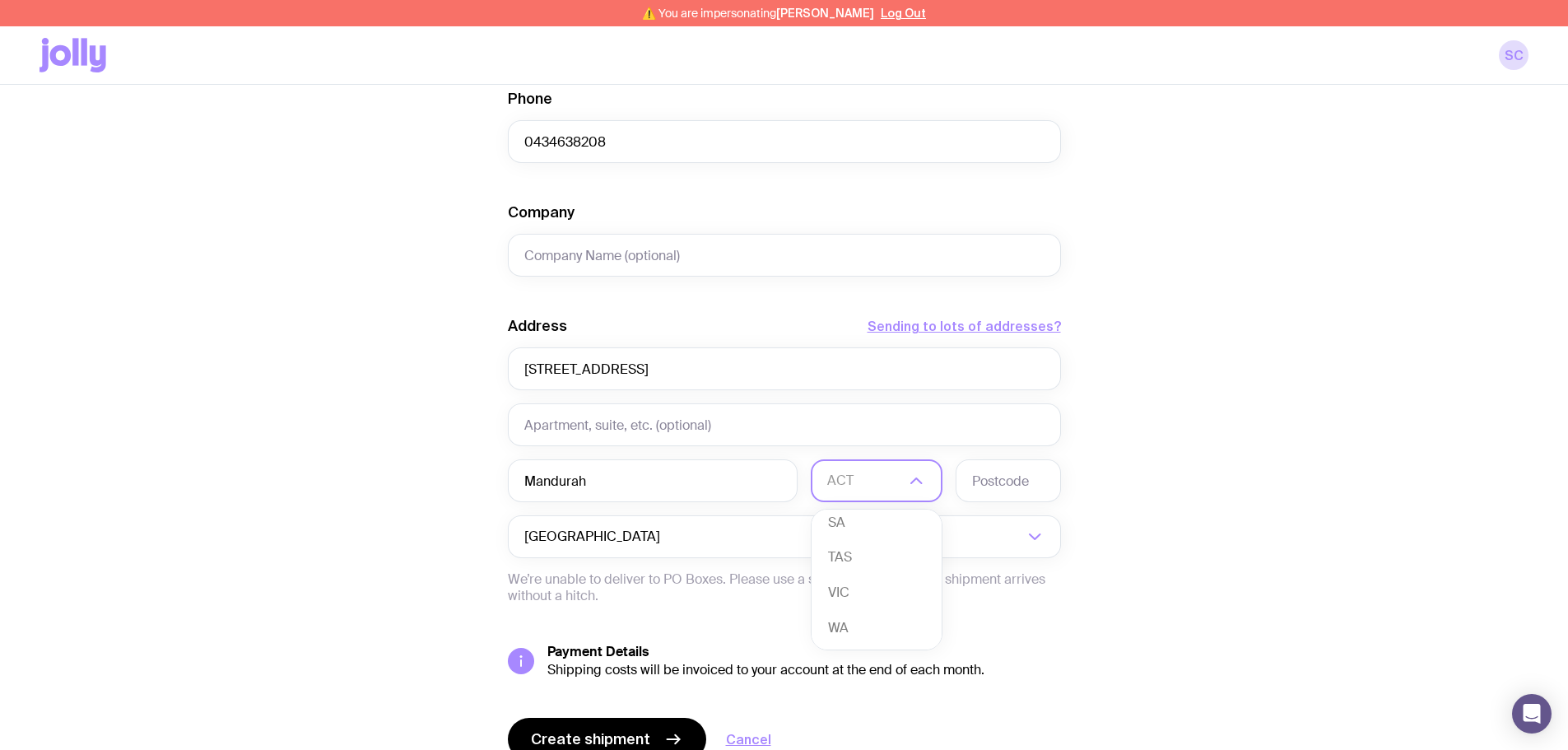
scroll to position [151, 0]
click at [624, 422] on li "WA" at bounding box center [876, 628] width 130 height 35
click at [624, 422] on input "text" at bounding box center [1007, 481] width 105 height 43
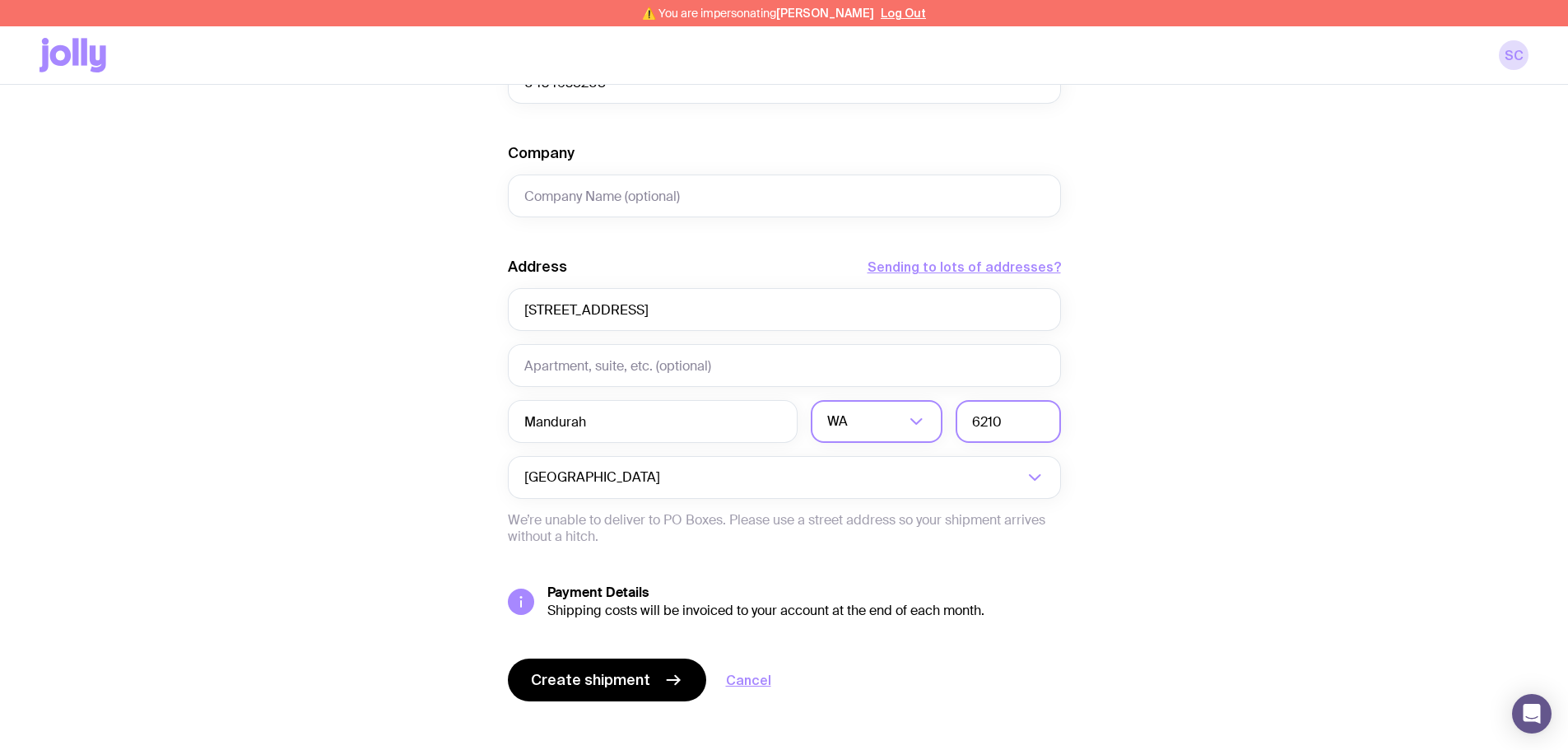
scroll to position [653, 0]
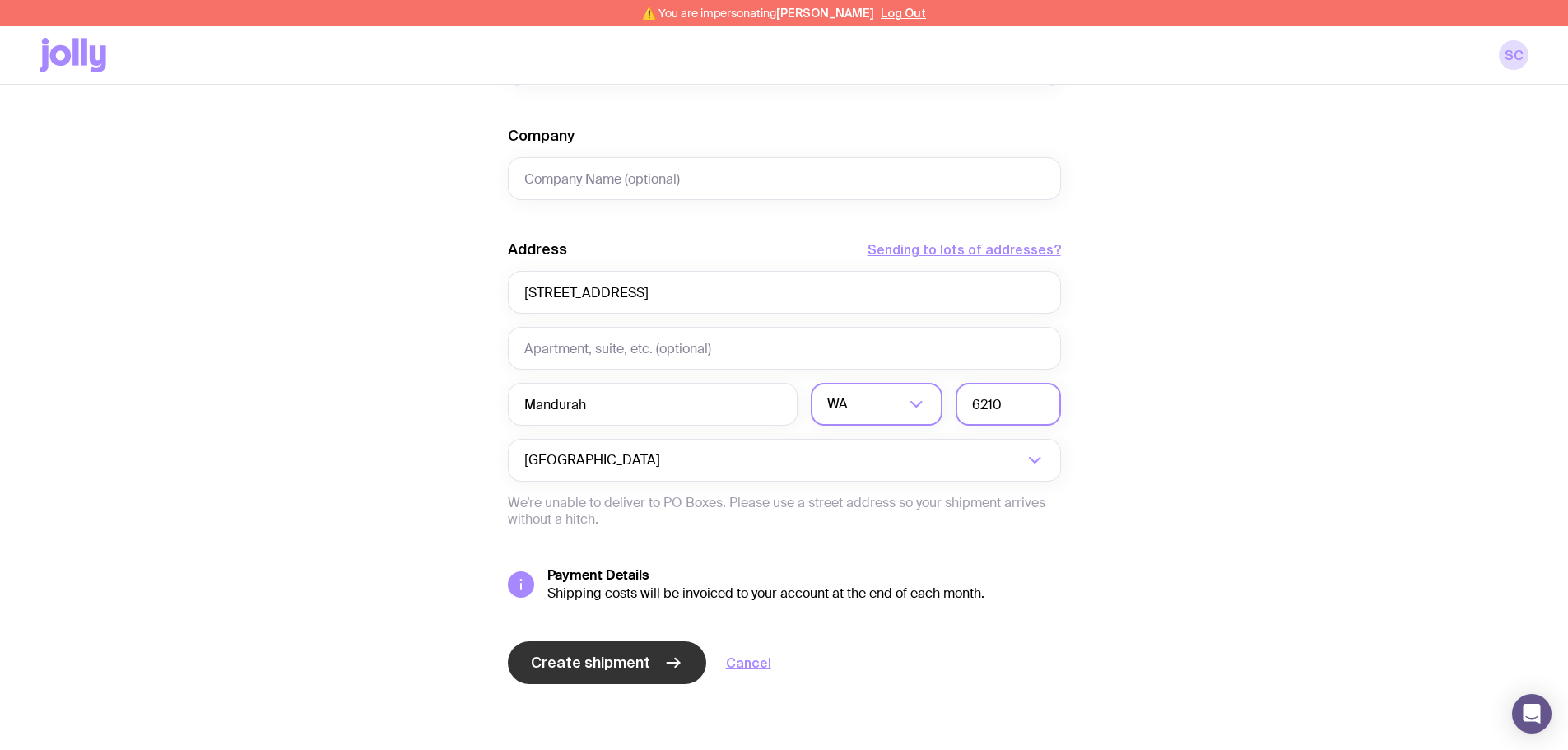
type input "6210"
click at [624, 422] on span "Create shipment" at bounding box center [591, 662] width 120 height 19
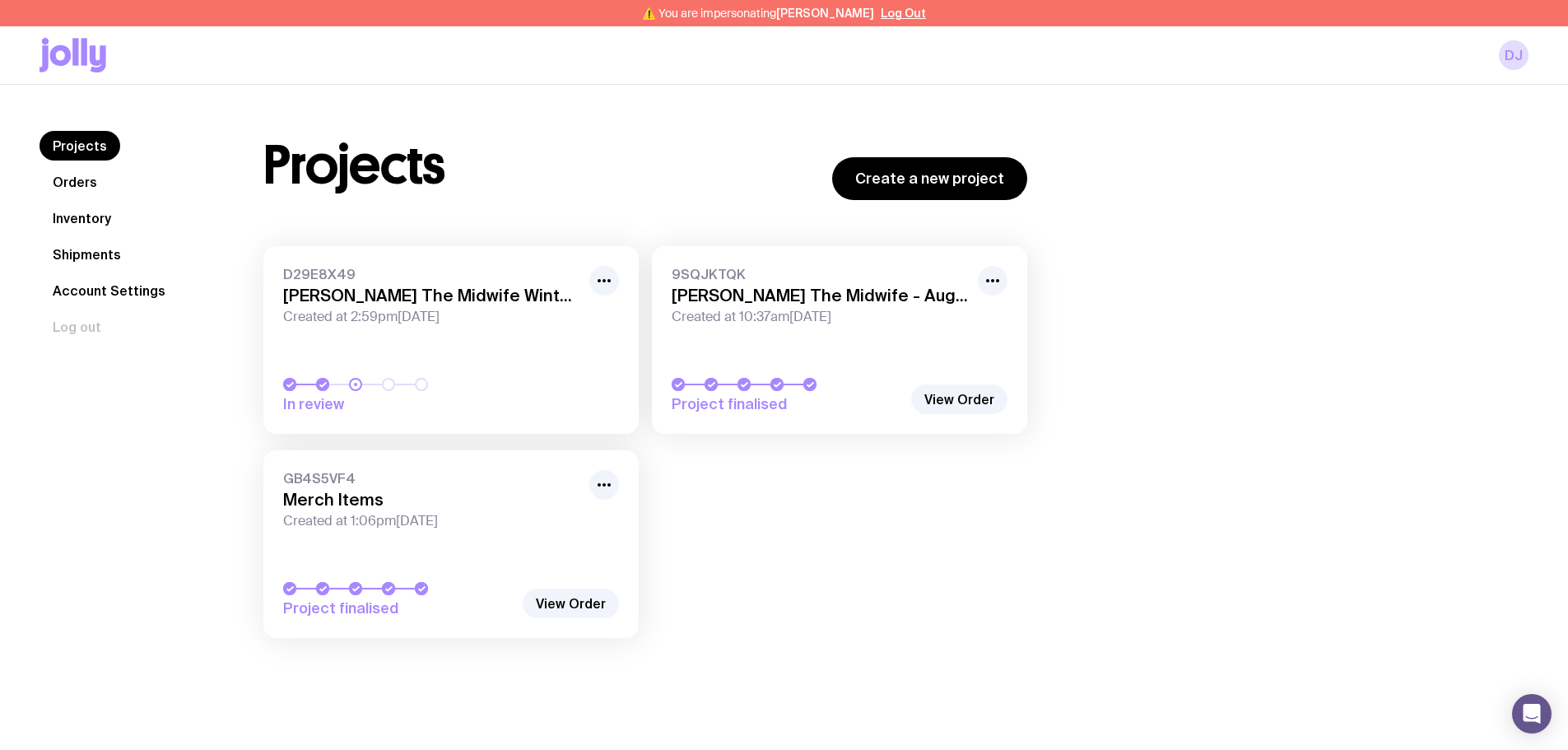
click at [104, 214] on link "Inventory" at bounding box center [82, 218] width 85 height 29
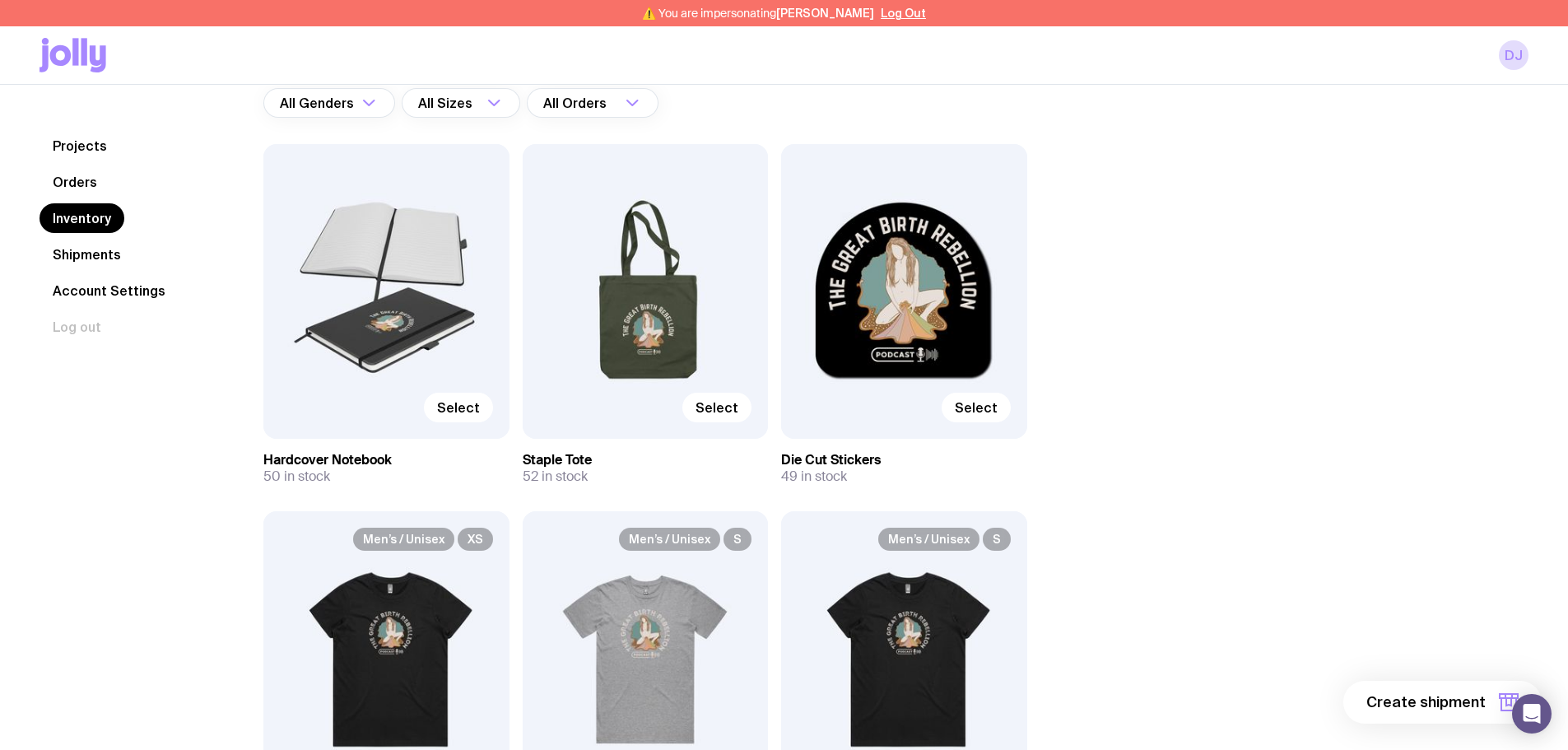
scroll to position [165, 0]
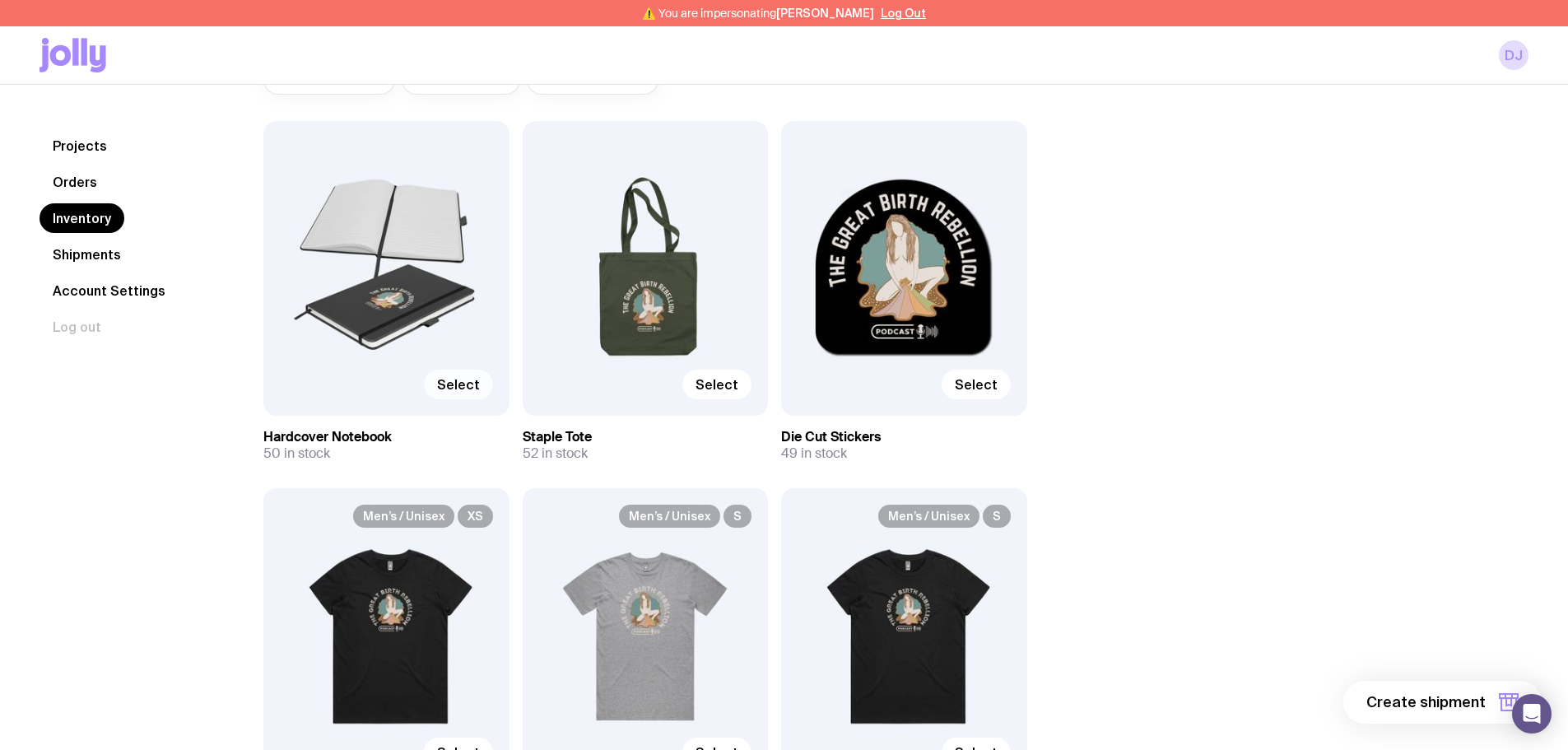
click at [458, 392] on span "Select" at bounding box center [458, 385] width 43 height 17
click at [0, 0] on input "Select" at bounding box center [0, 0] width 0 height 0
click at [710, 389] on span "Select" at bounding box center [716, 385] width 43 height 17
click at [0, 0] on input "Select" at bounding box center [0, 0] width 0 height 0
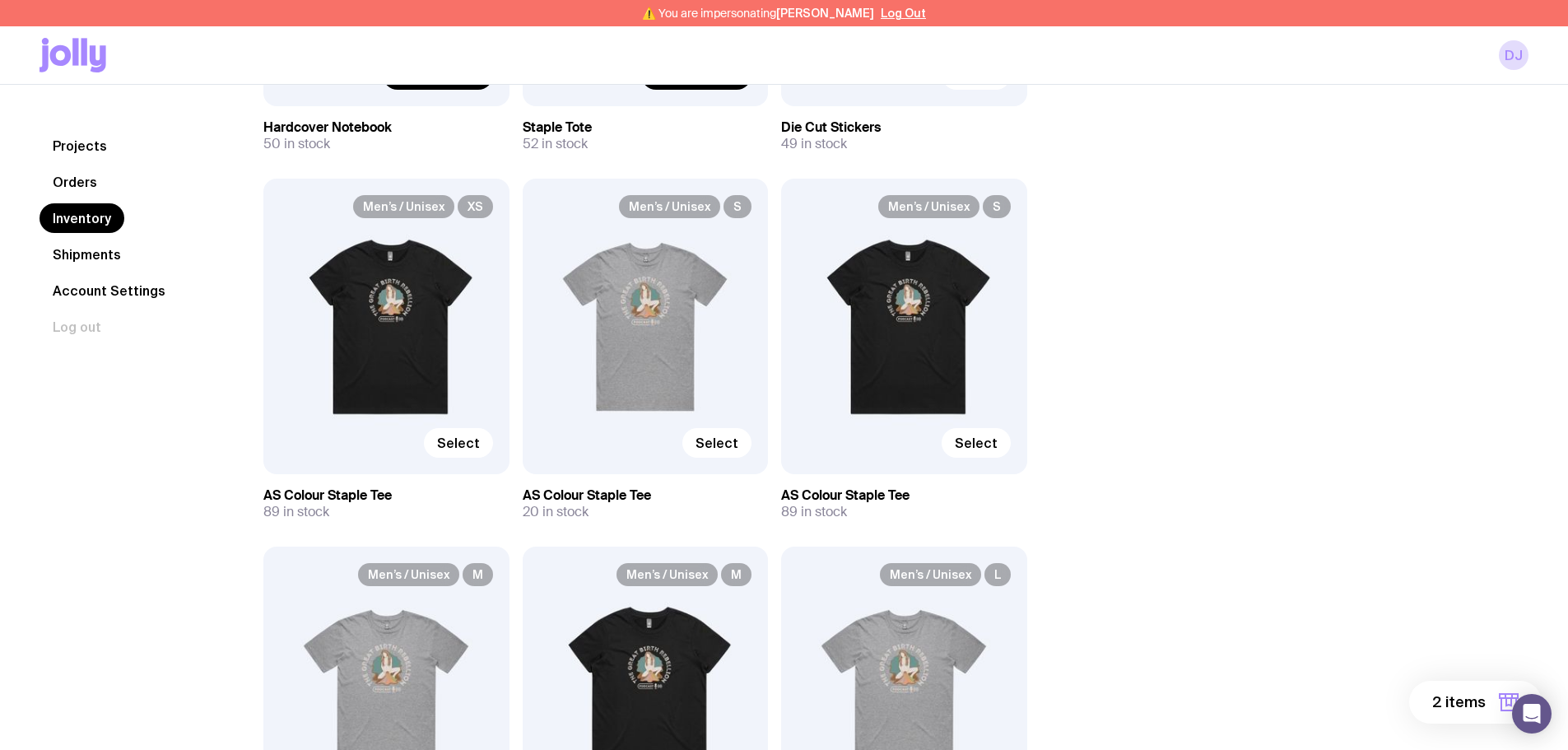
scroll to position [338, 0]
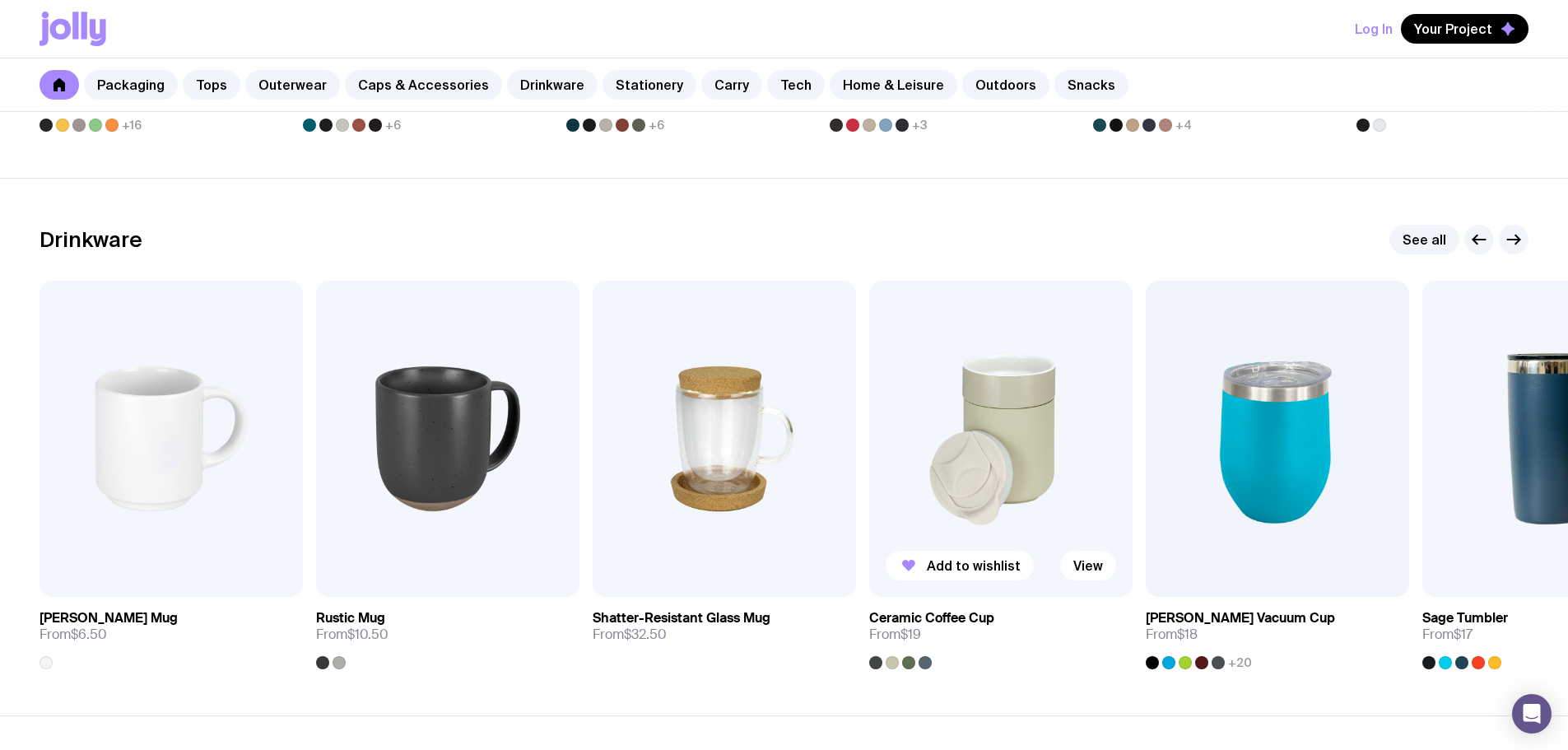
scroll to position [2387, 0]
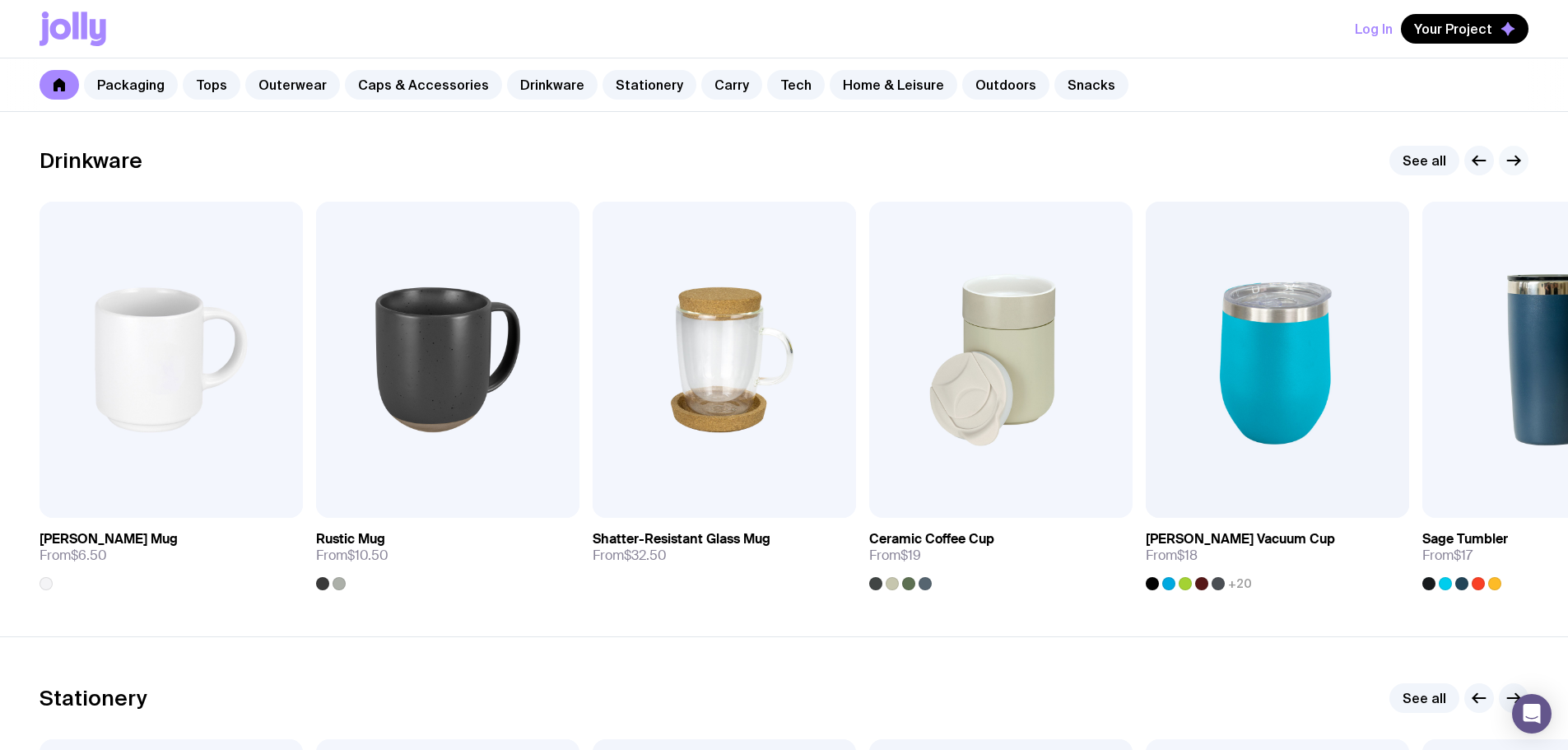
click at [1509, 154] on icon "button" at bounding box center [1513, 160] width 19 height 19
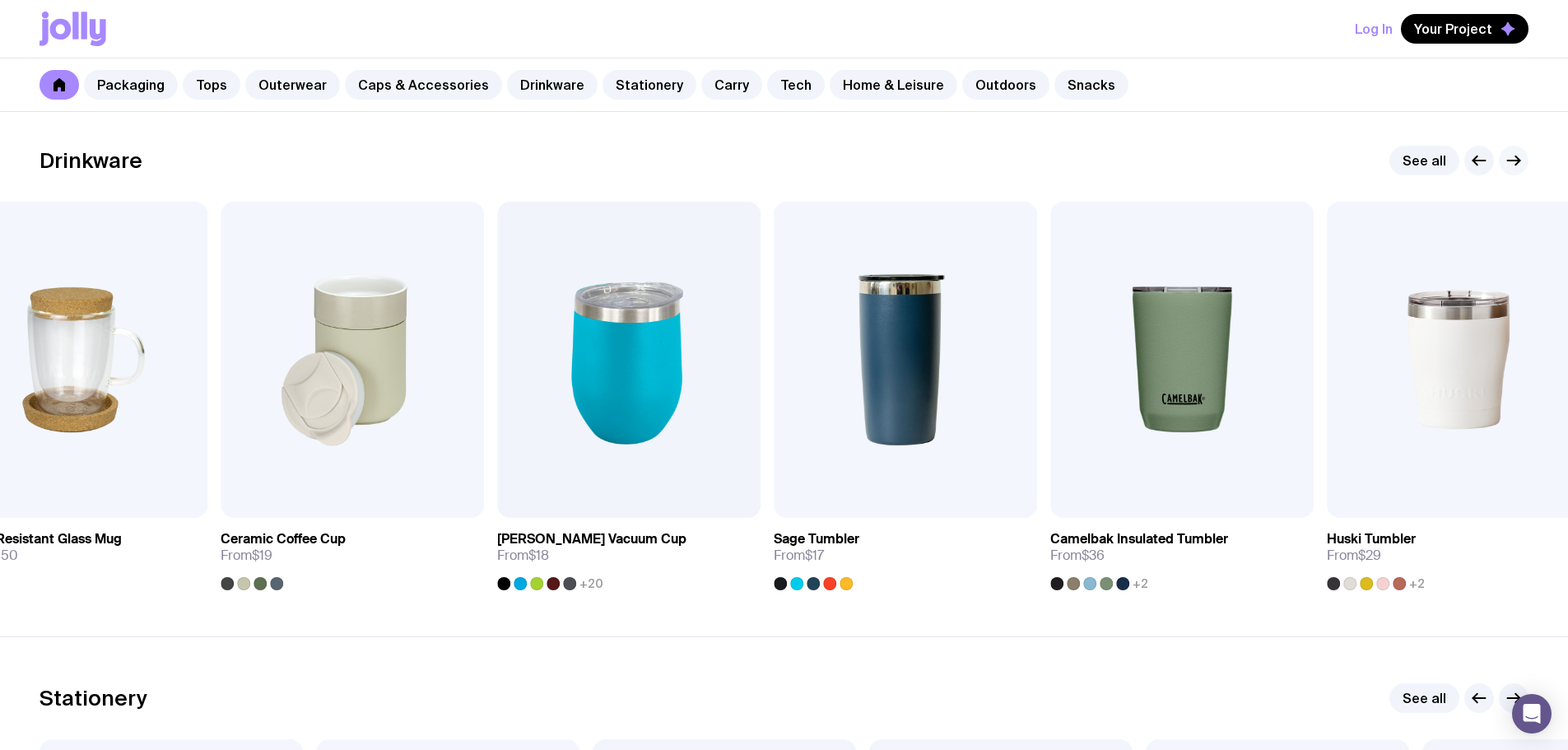
click at [1509, 154] on icon "button" at bounding box center [1513, 160] width 19 height 19
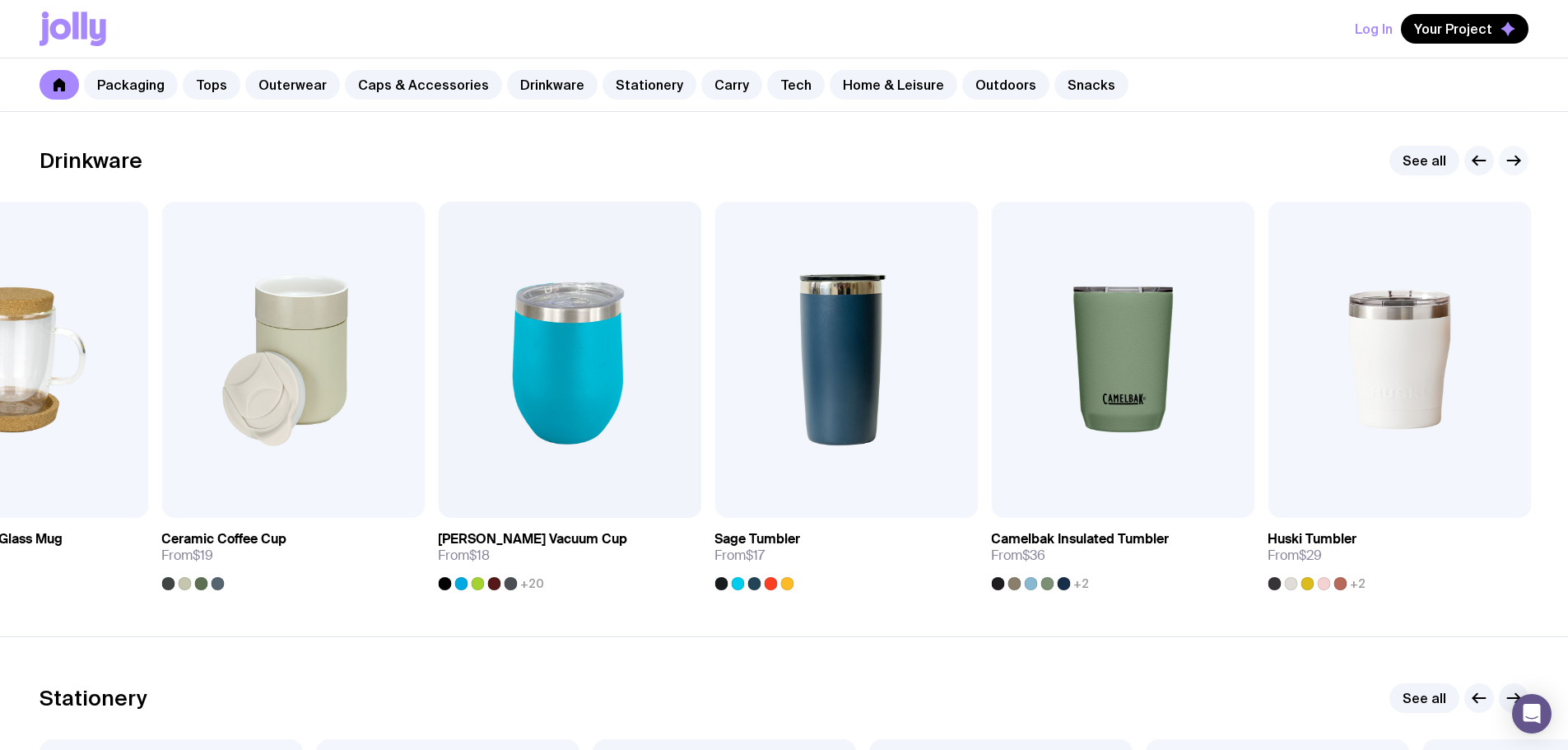
click at [1509, 154] on icon "button" at bounding box center [1513, 160] width 19 height 19
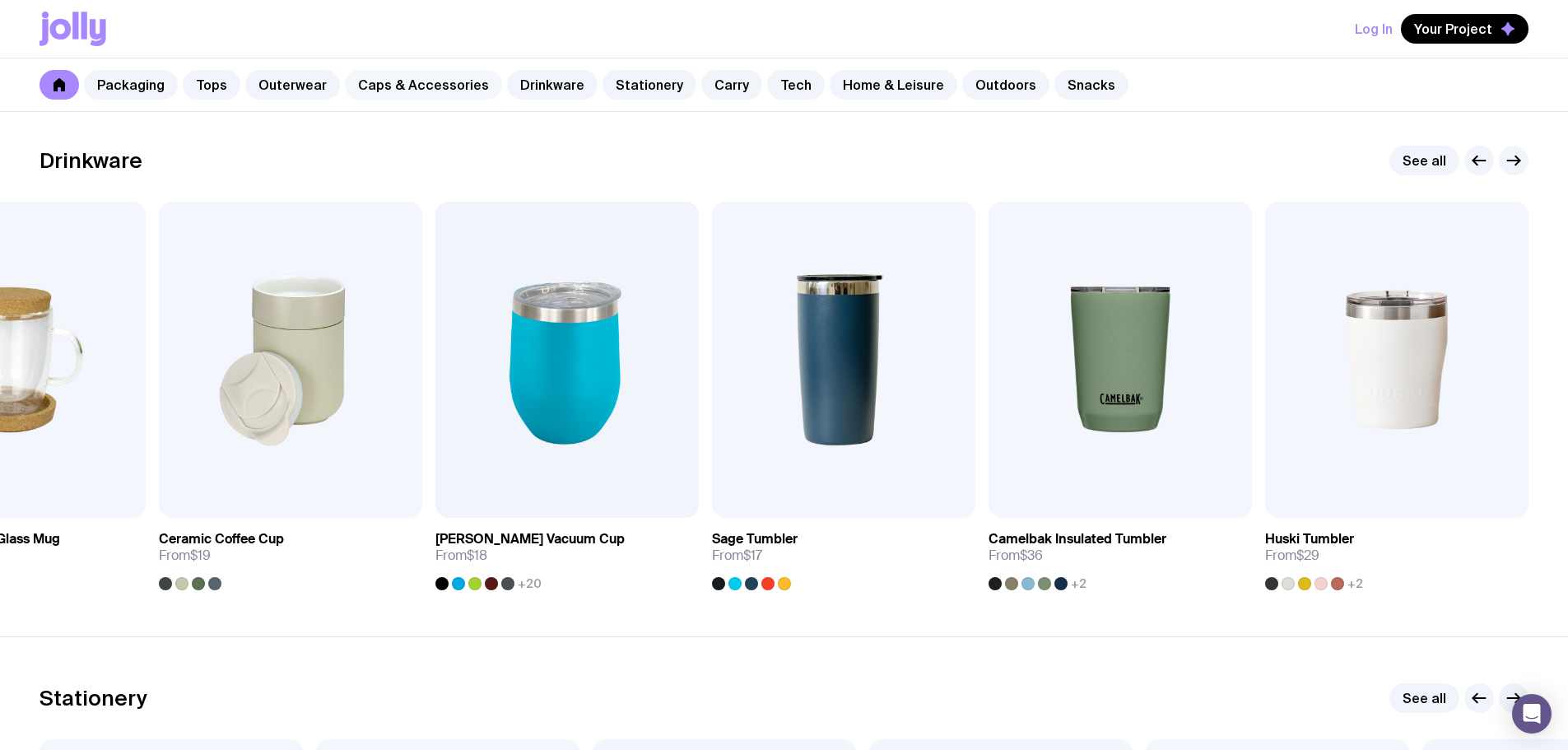
click at [401, 85] on link "Caps & Accessories" at bounding box center [423, 84] width 157 height 29
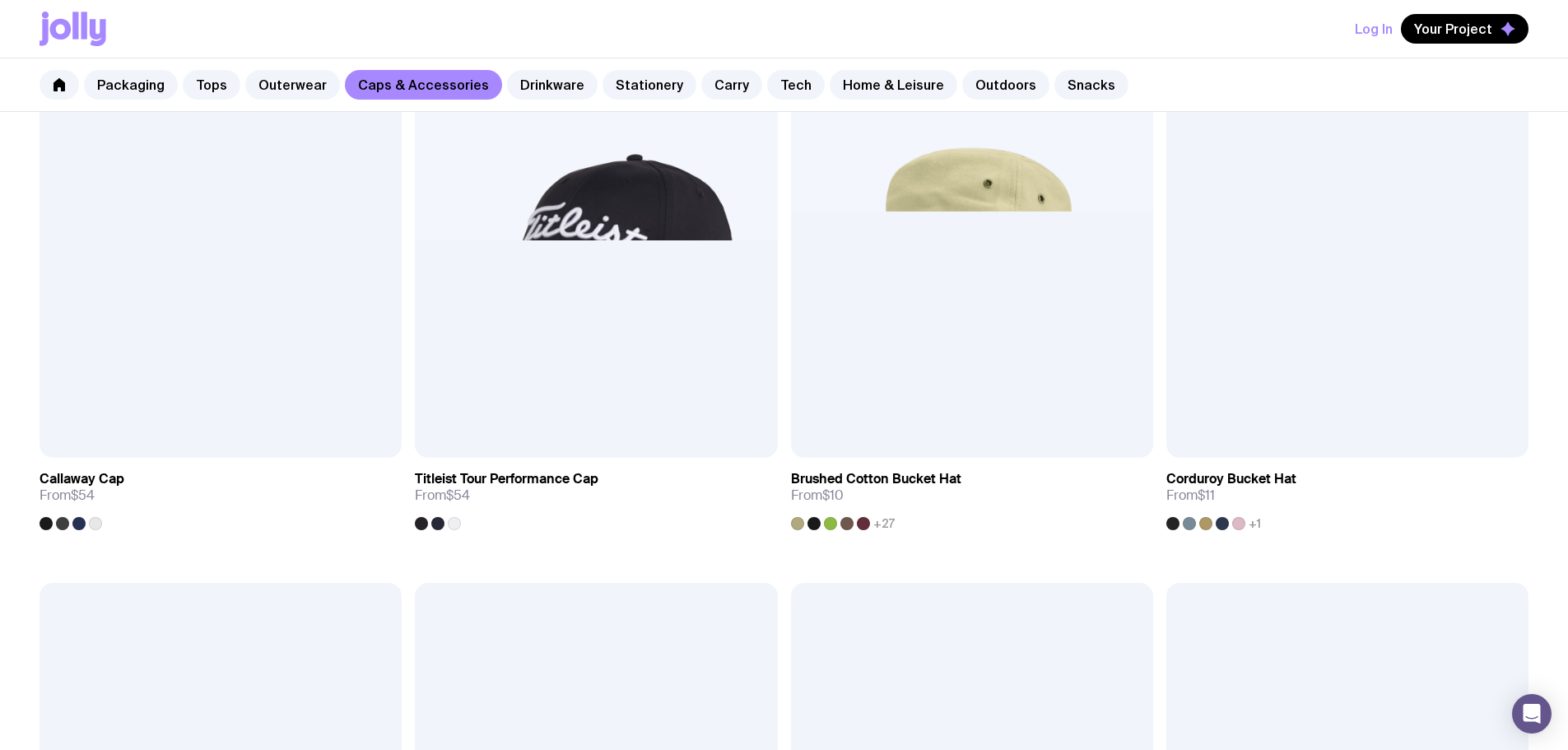
scroll to position [1545, 0]
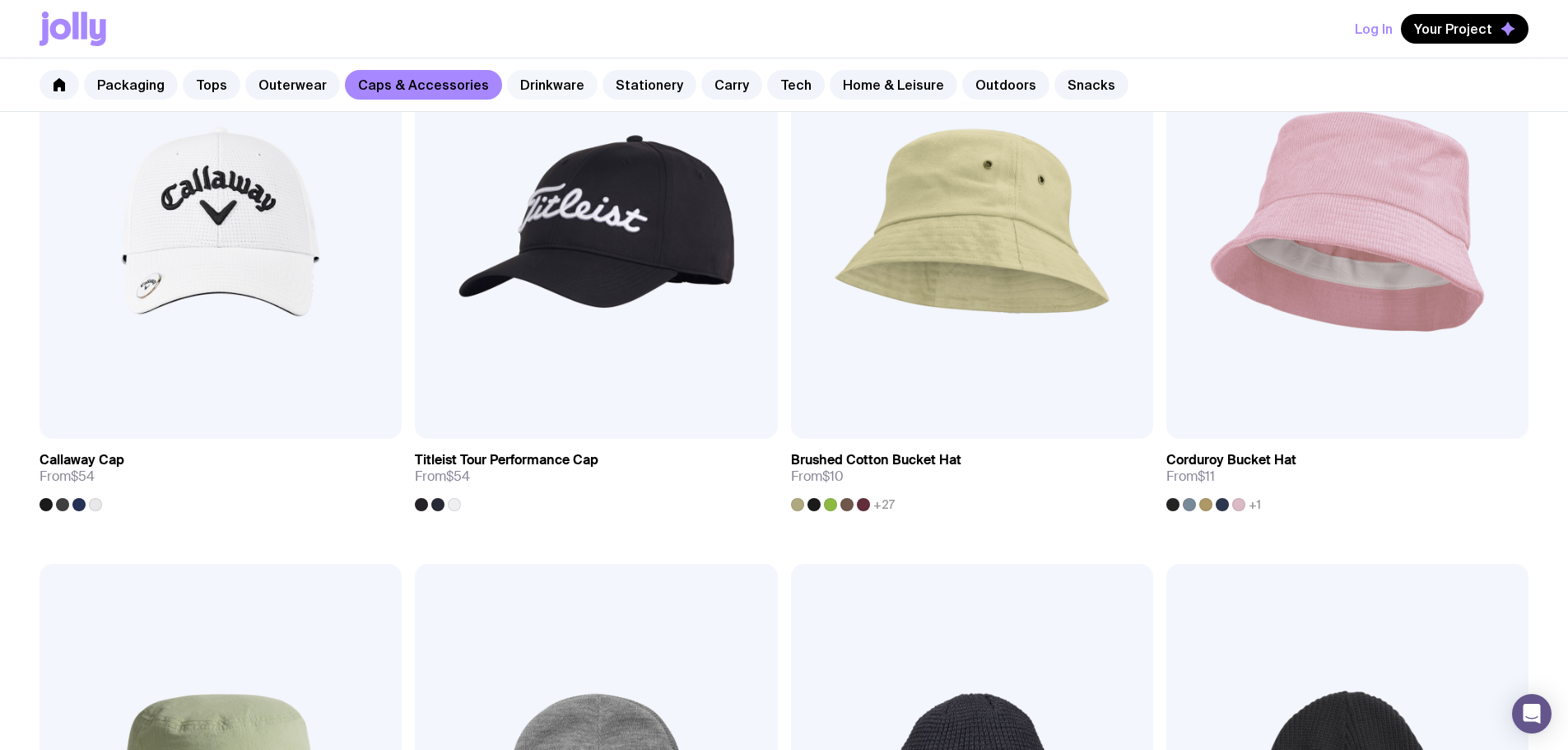
click at [540, 85] on link "Drinkware" at bounding box center [552, 84] width 91 height 29
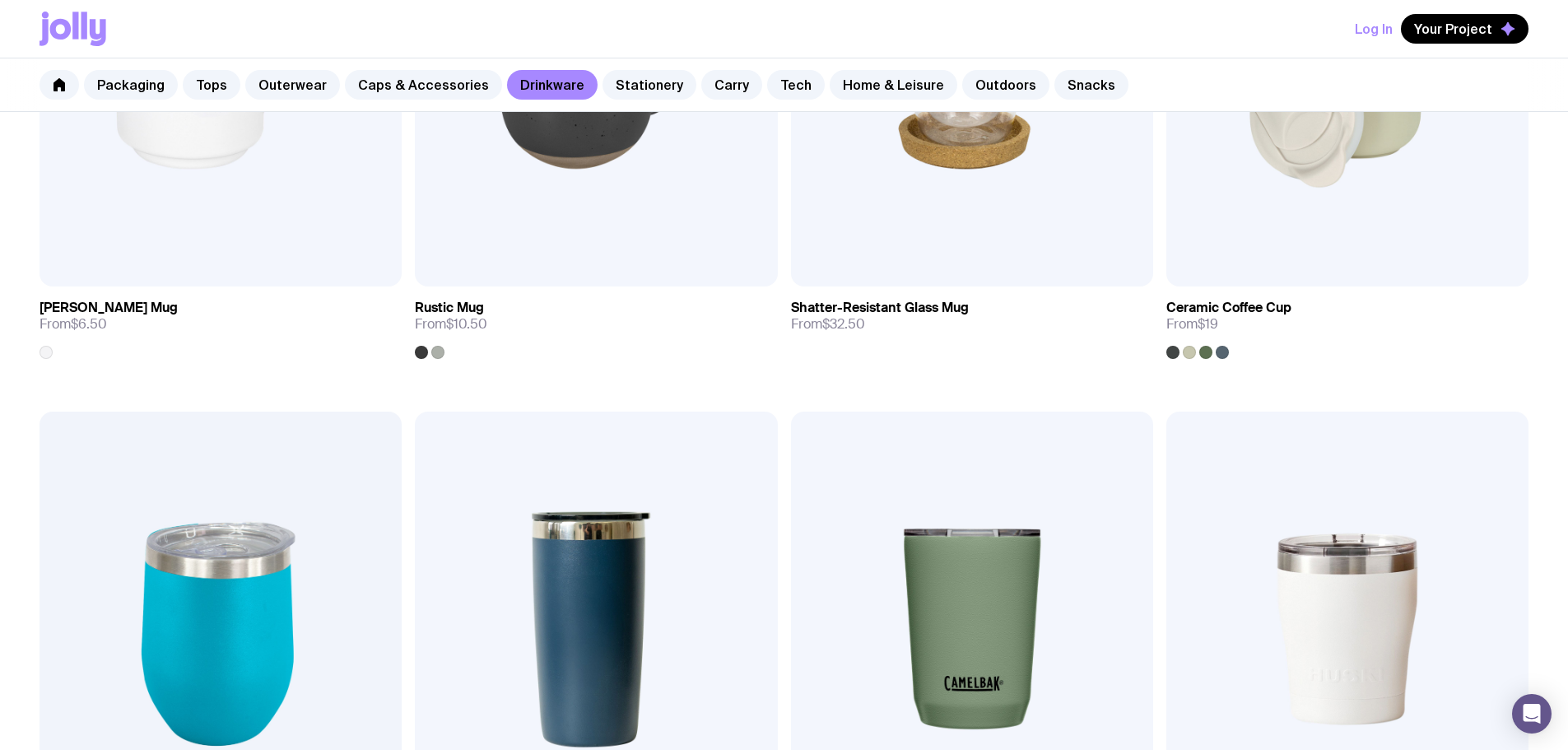
scroll to position [574, 0]
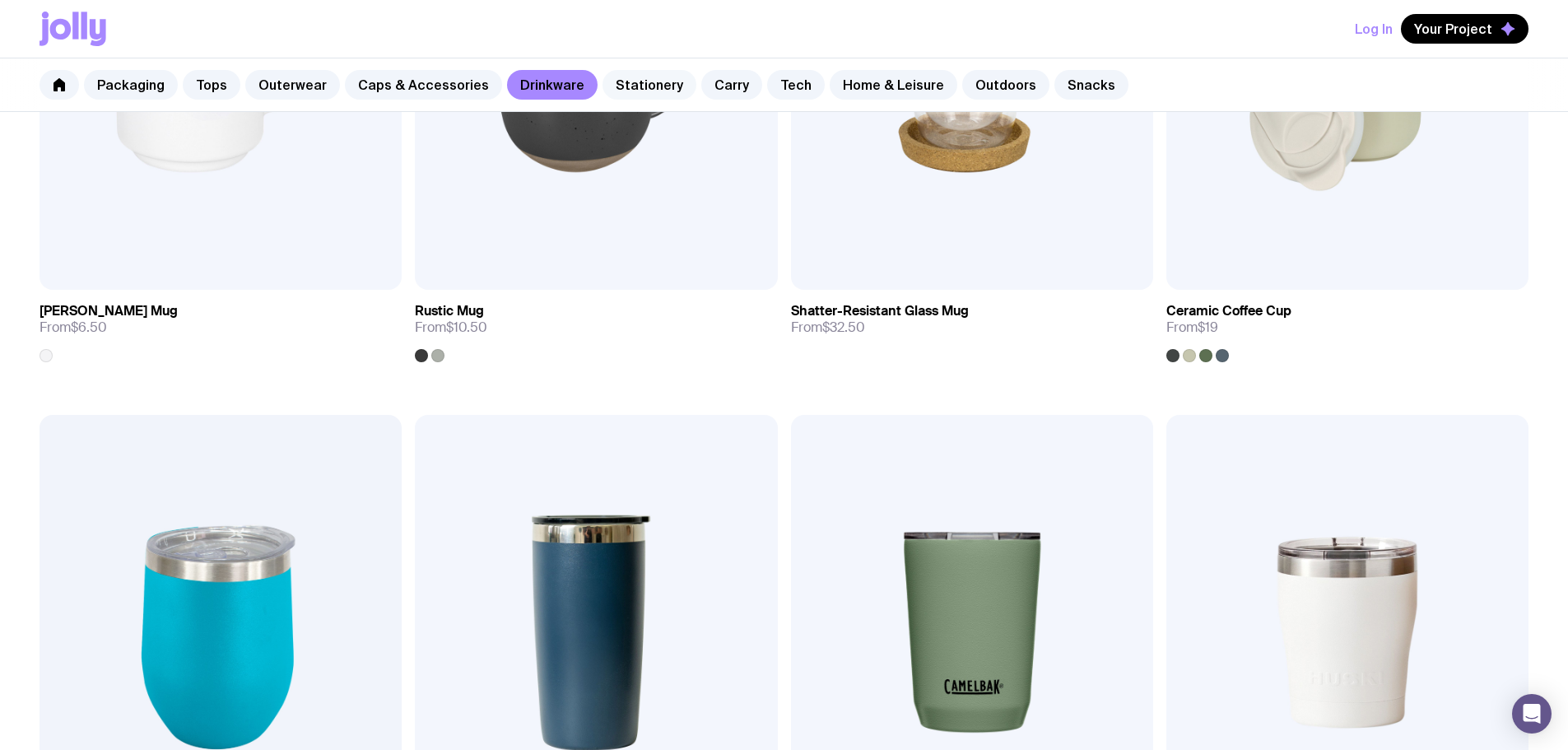
click at [630, 74] on link "Stationery" at bounding box center [649, 84] width 93 height 29
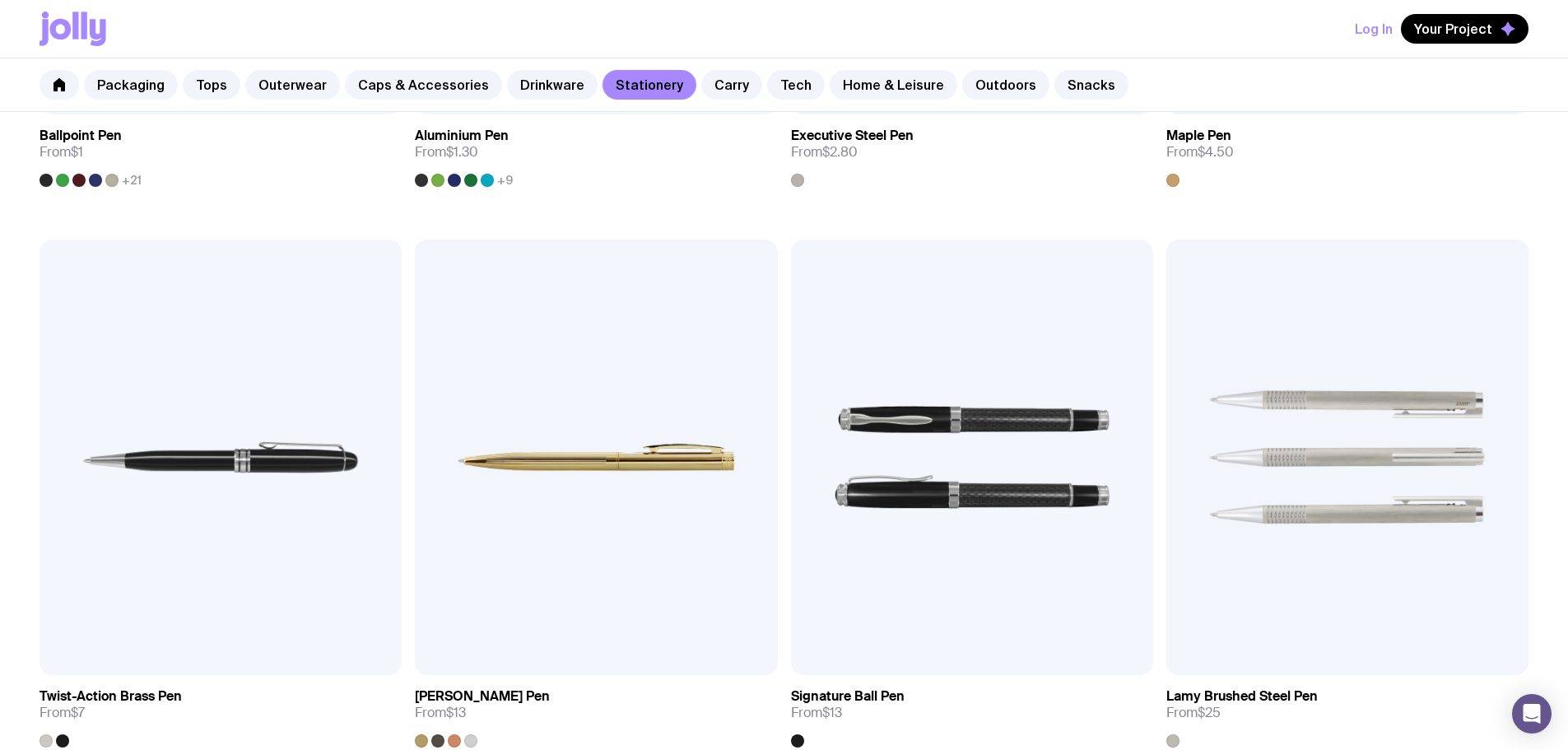
scroll to position [741, 0]
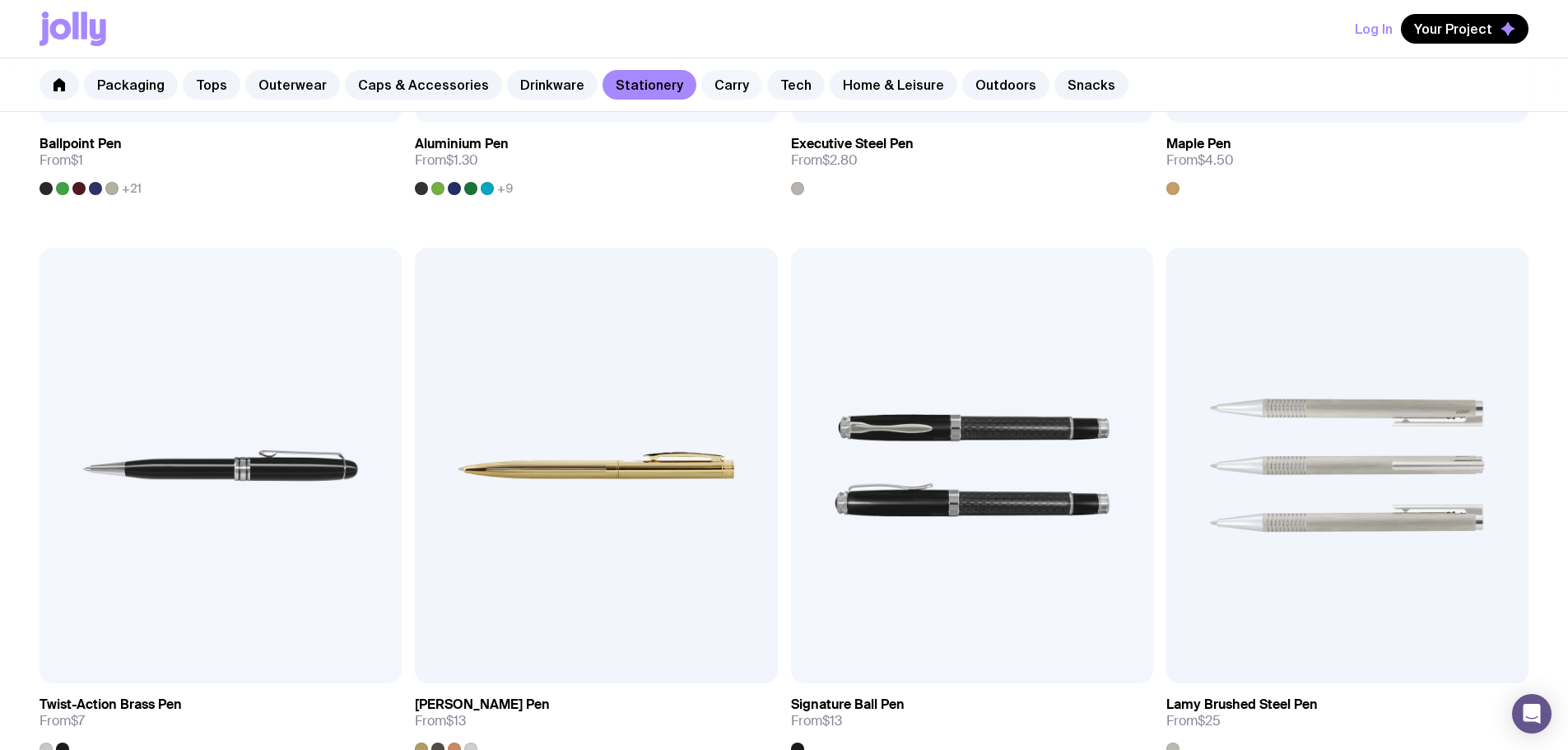
click at [715, 82] on link "Carry" at bounding box center [731, 84] width 61 height 29
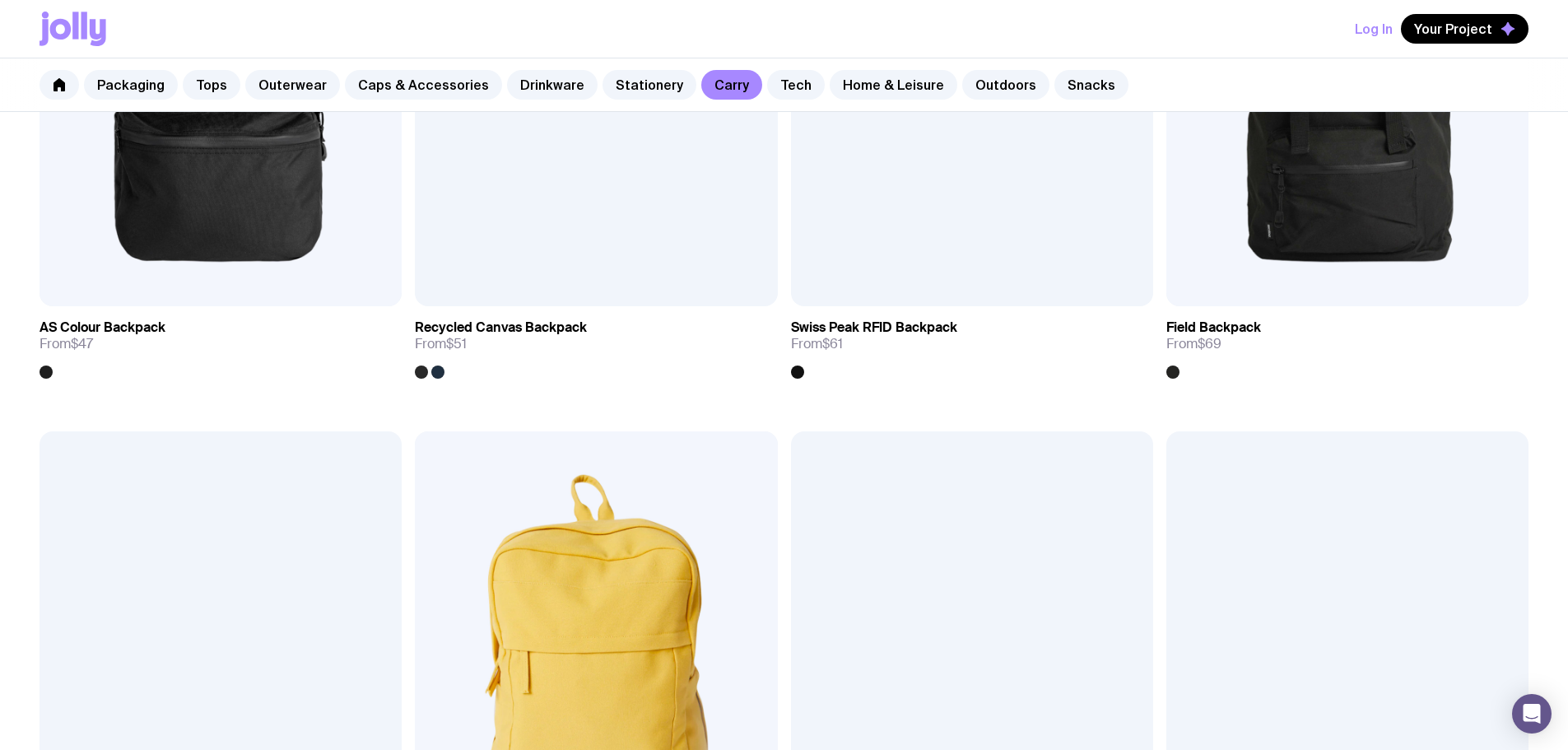
scroll to position [1646, 0]
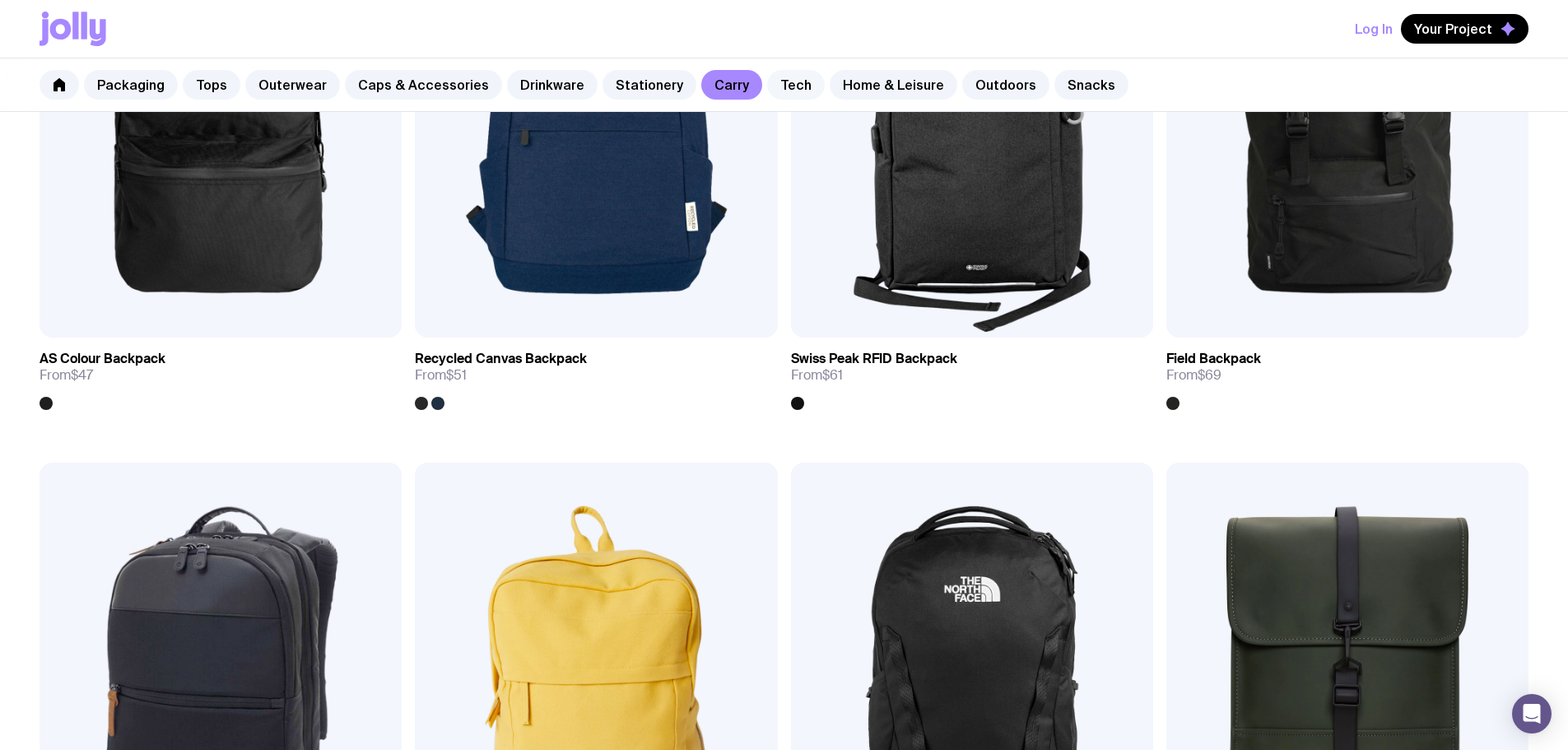
click at [774, 91] on link "Tech" at bounding box center [795, 84] width 57 height 29
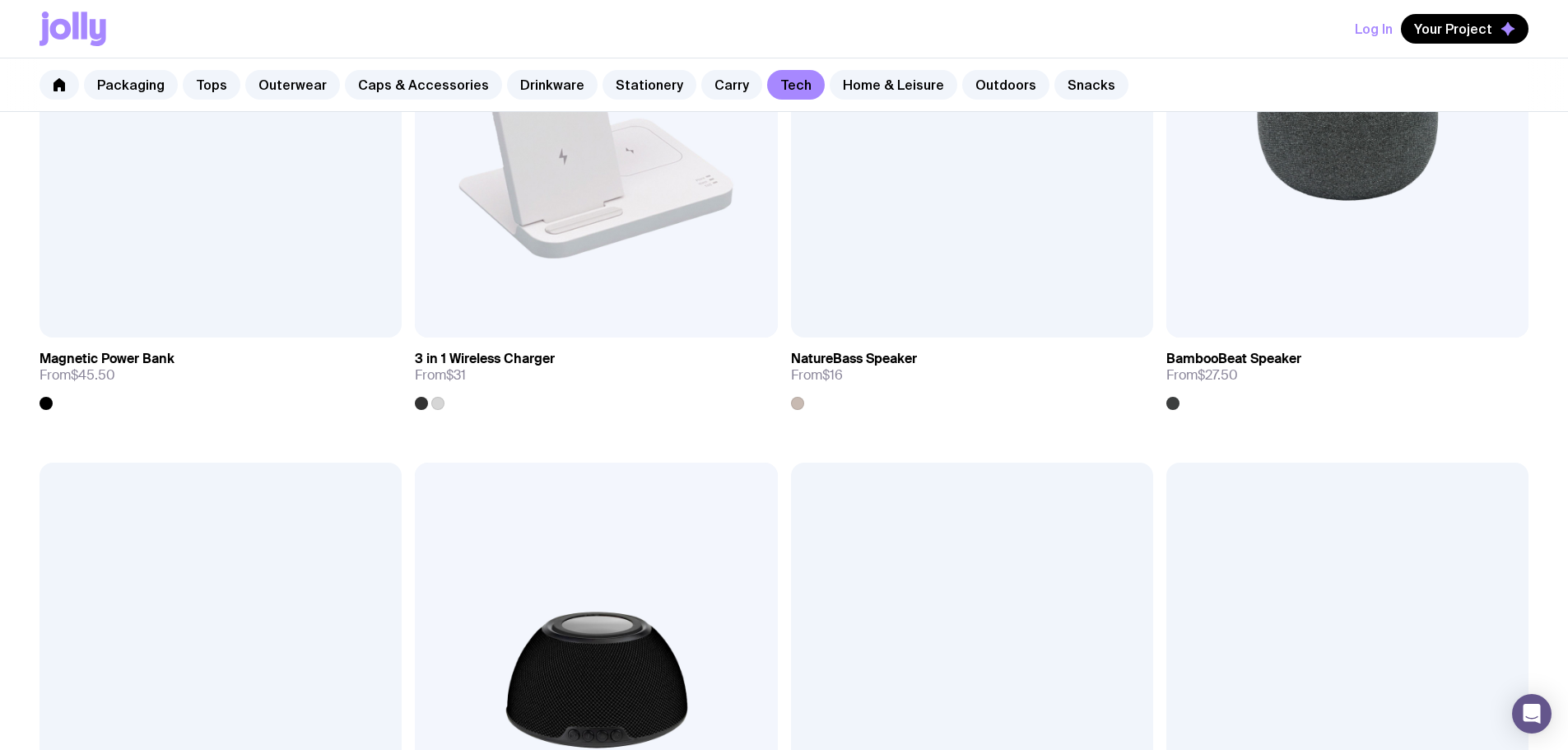
scroll to position [1729, 0]
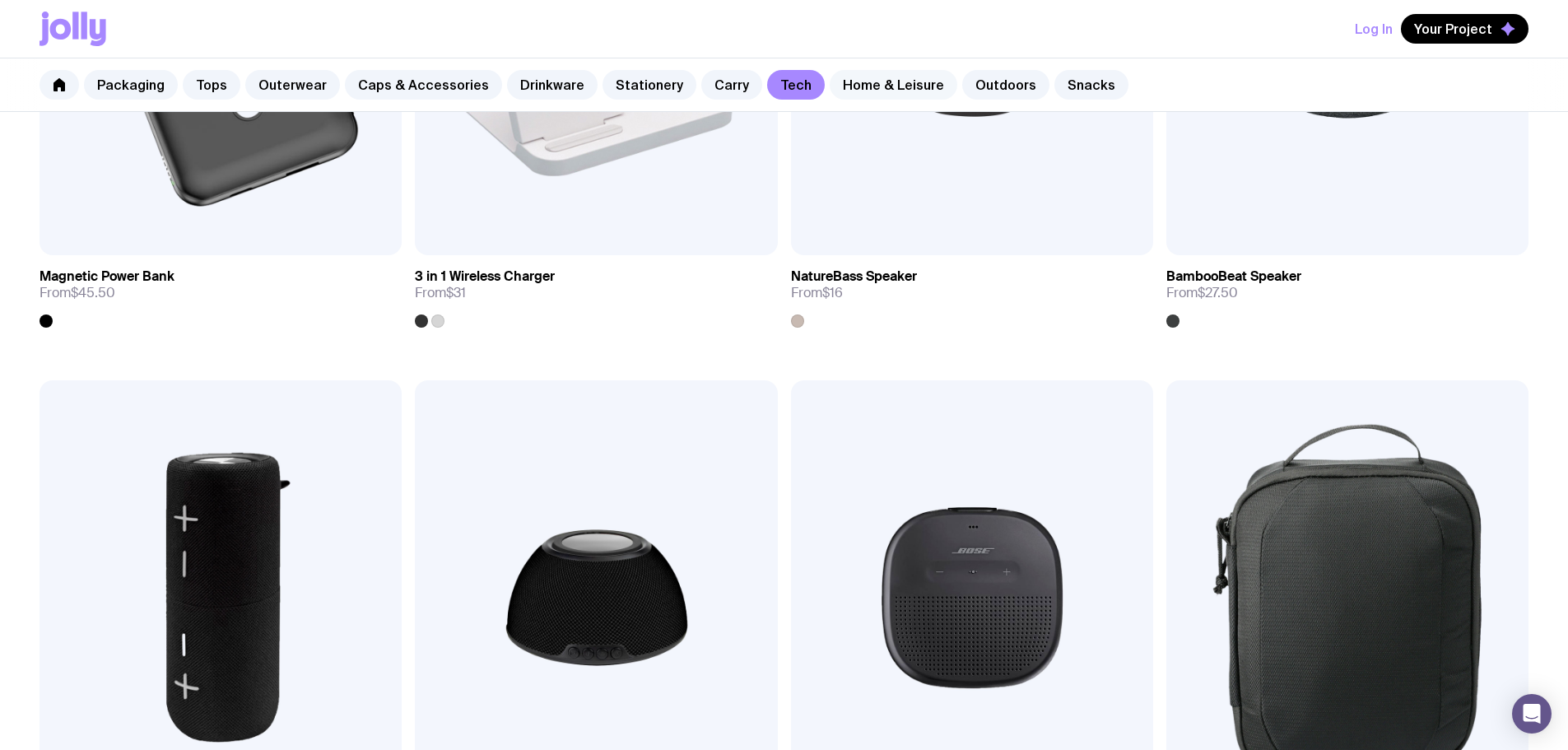
click at [863, 84] on link "Home & Leisure" at bounding box center [894, 84] width 128 height 29
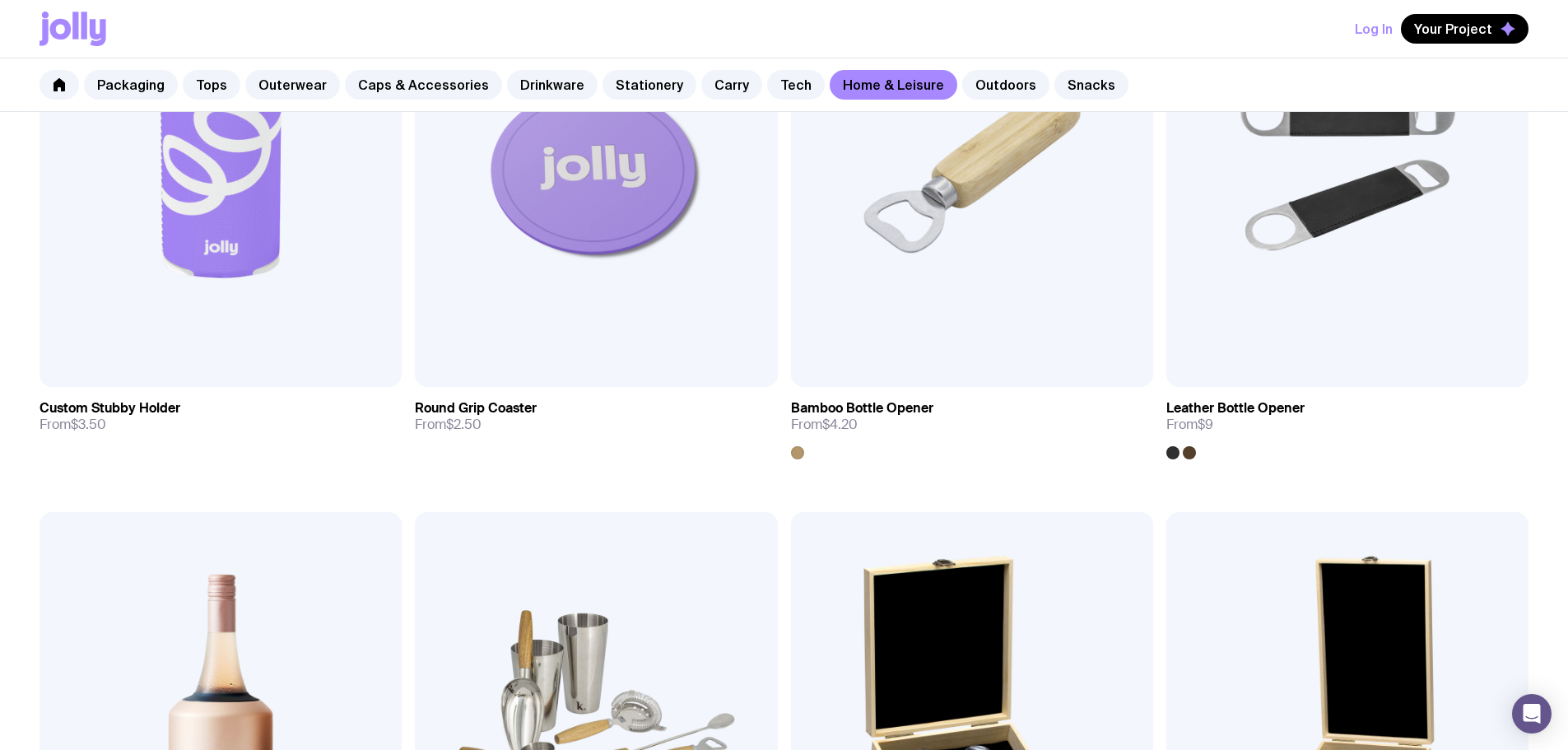
scroll to position [494, 0]
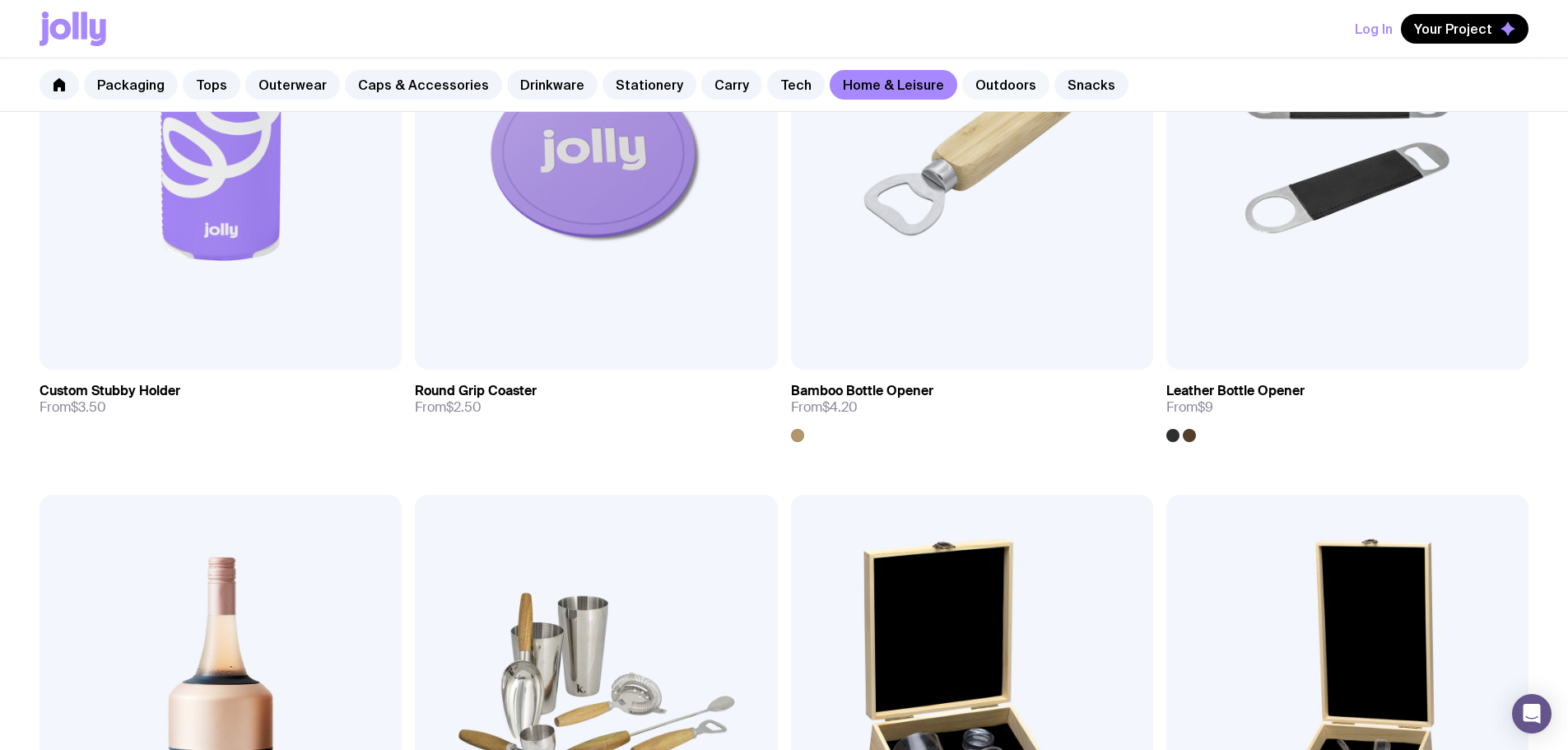
click at [998, 96] on link "Outdoors" at bounding box center [1006, 84] width 88 height 29
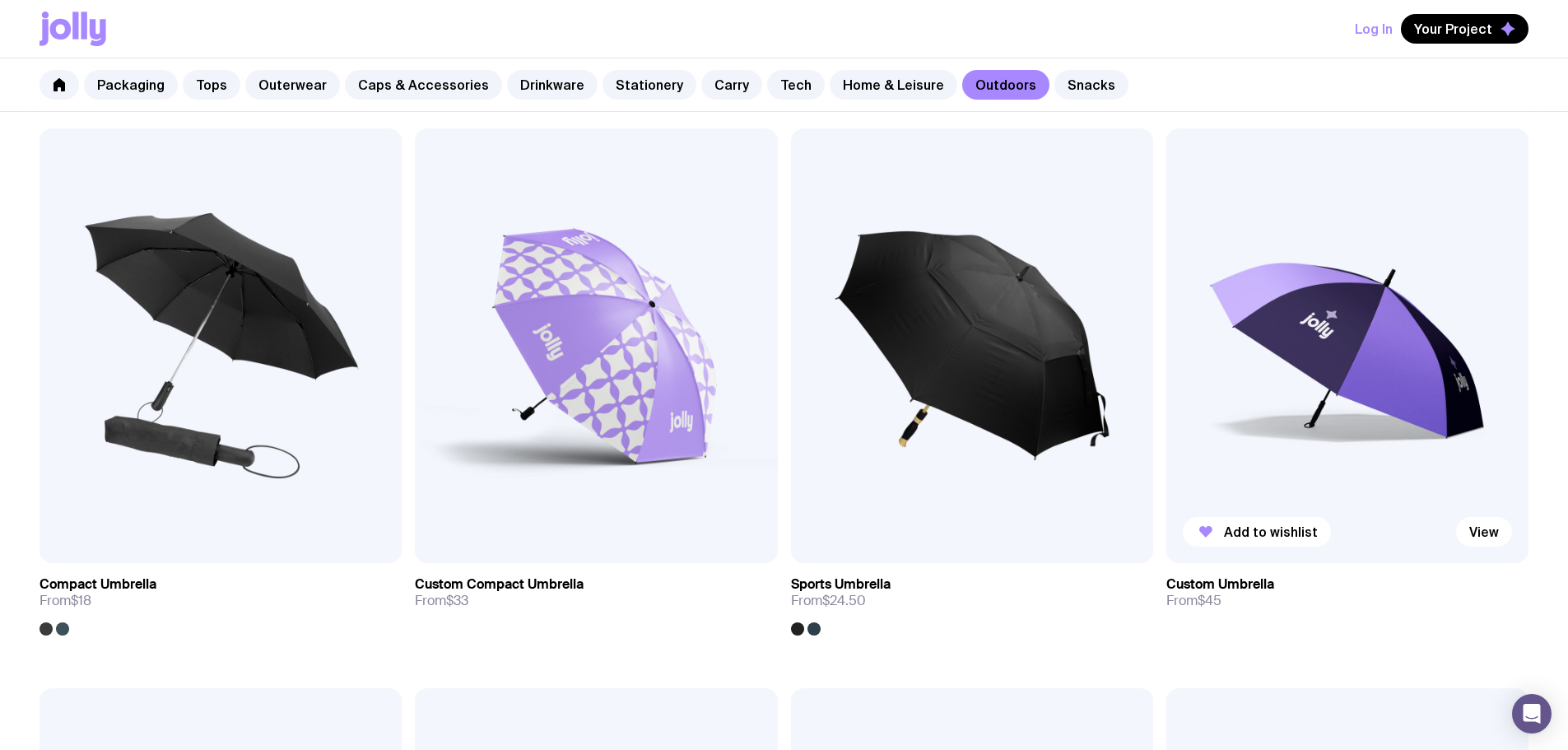
scroll to position [329, 0]
